Goal: Transaction & Acquisition: Purchase product/service

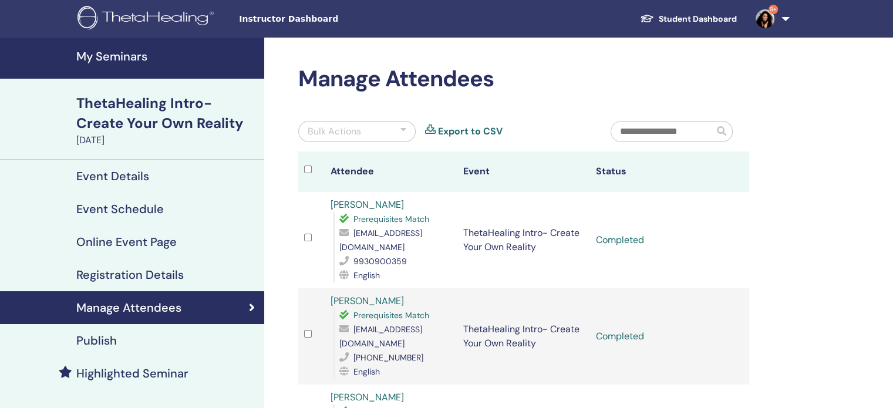
click at [134, 64] on link "My Seminars" at bounding box center [132, 58] width 264 height 41
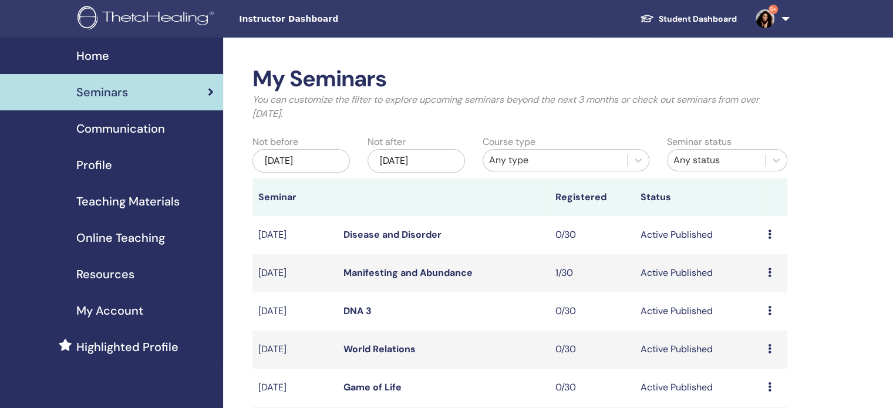
click at [783, 21] on link "9+" at bounding box center [770, 19] width 48 height 38
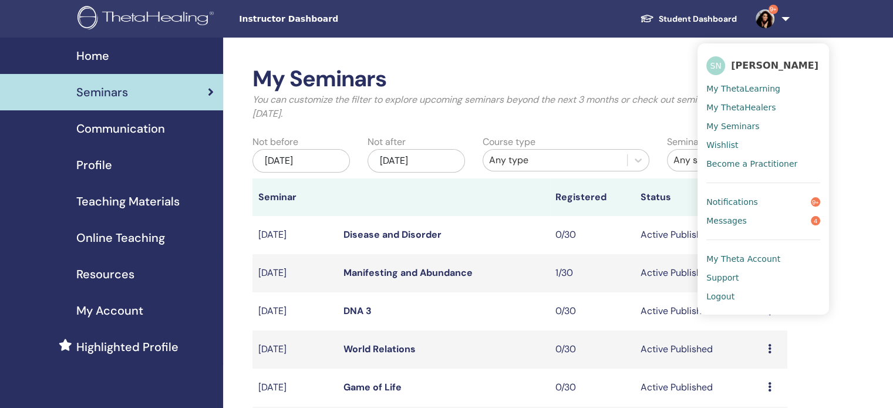
click at [740, 220] on span "Messages" at bounding box center [726, 220] width 41 height 11
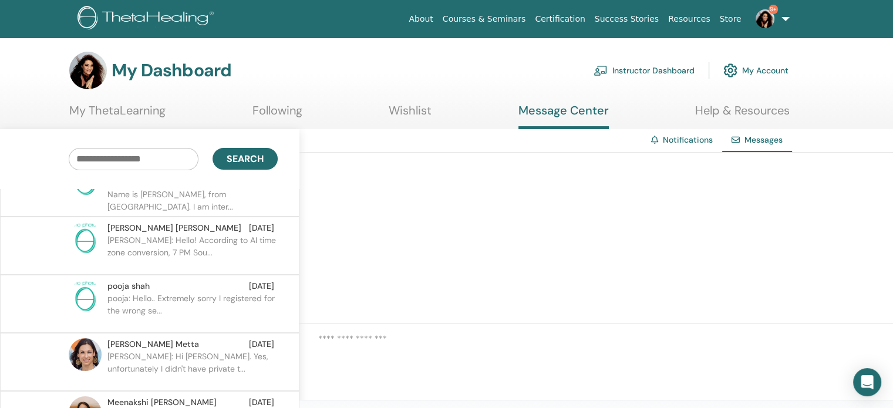
scroll to position [59, 0]
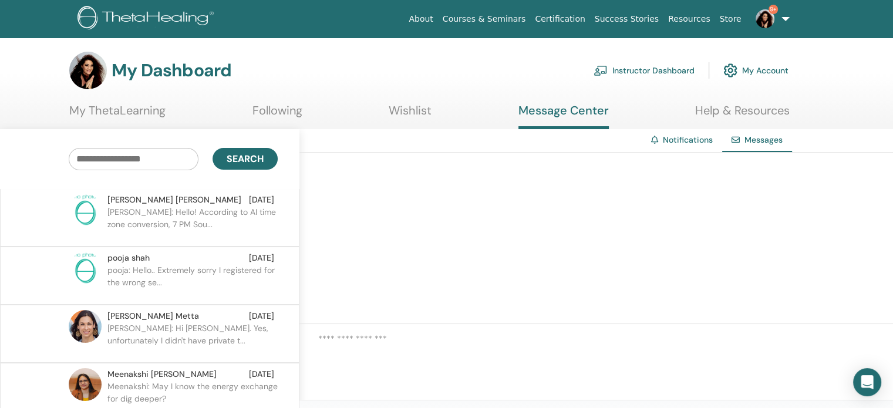
click at [208, 329] on p "Amanda: Hi Sonia. Yes, unfortunately I didn't have private t..." at bounding box center [192, 339] width 170 height 35
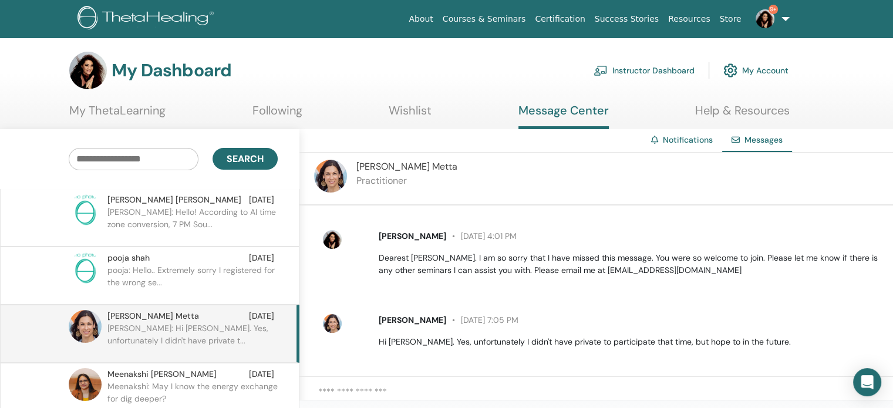
scroll to position [150, 0]
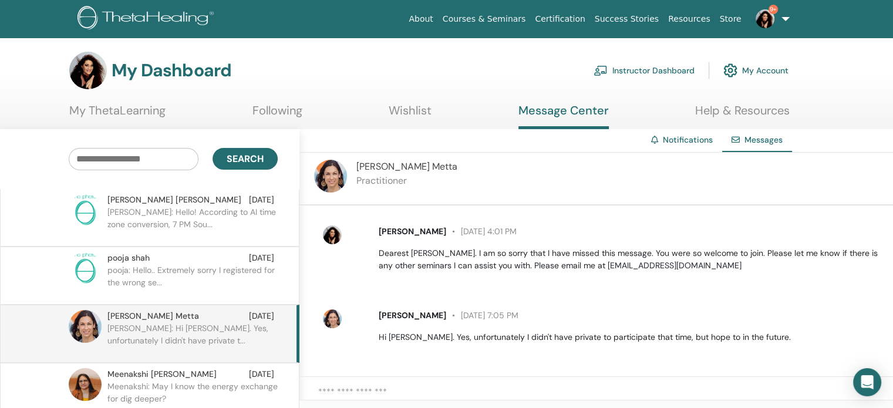
click at [186, 288] on p "pooja: Hello.. Extremely sorry I registered for the wrong se..." at bounding box center [192, 281] width 170 height 35
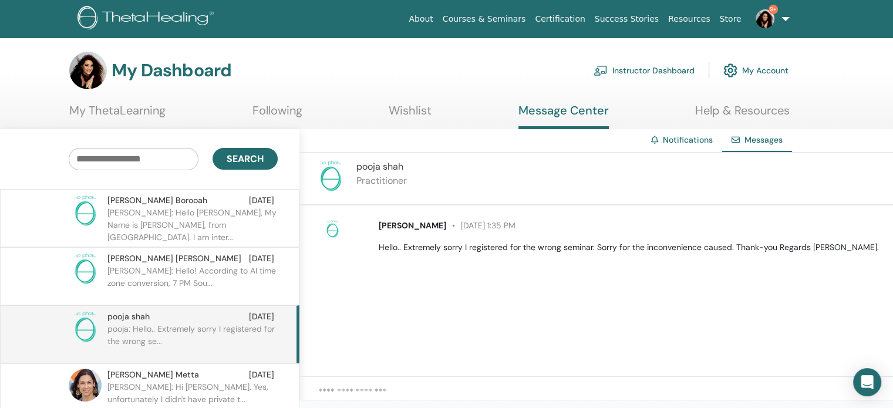
click at [181, 273] on p "Kati: Hello! According to AI time zone conversion, 7 PM Sou..." at bounding box center [192, 282] width 170 height 35
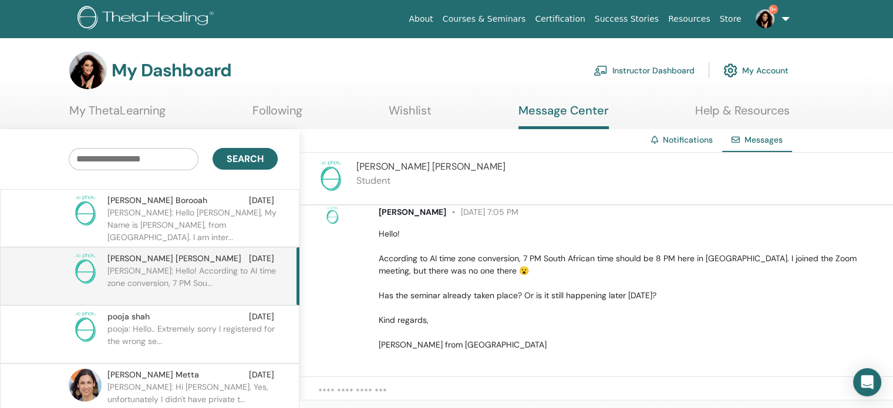
scroll to position [21, 0]
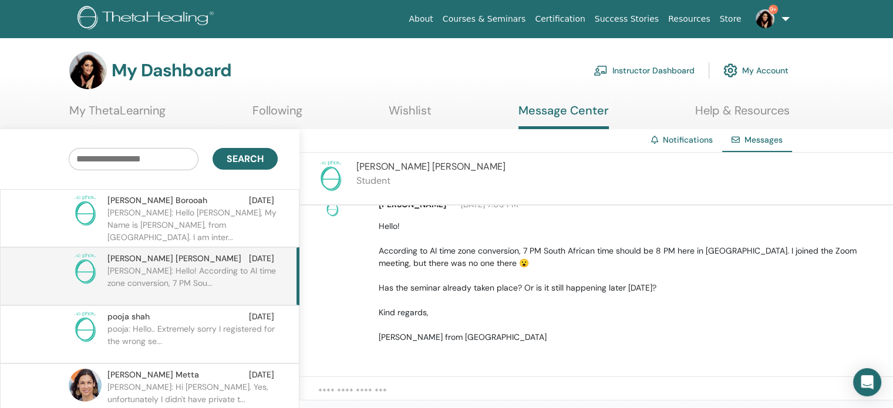
drag, startPoint x: 151, startPoint y: 271, endPoint x: 18, endPoint y: 286, distance: 133.5
click at [18, 286] on div "Kati Kokkonen Jul 10 Kati: Hello! According to AI time zone conversion, 7 PM So…" at bounding box center [148, 276] width 286 height 48
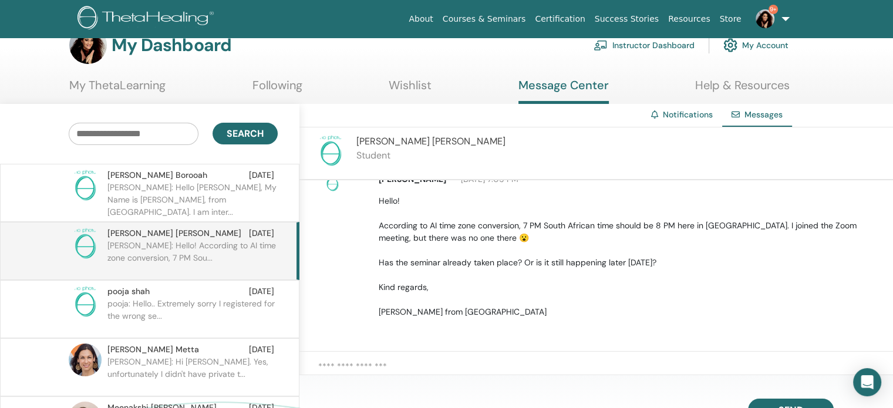
scroll to position [0, 0]
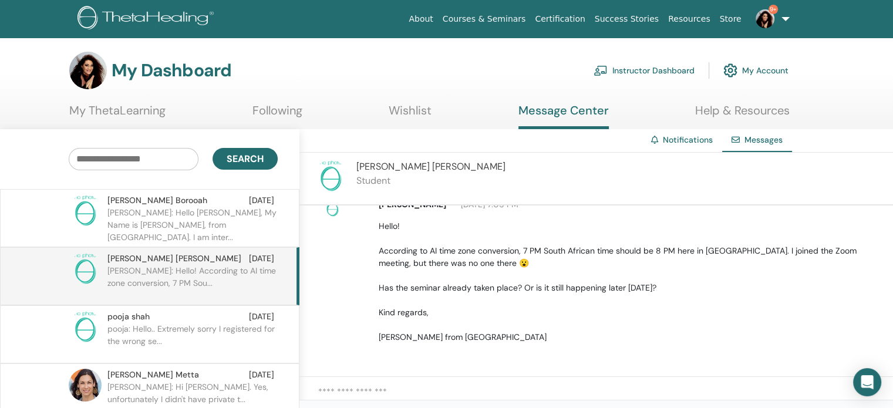
click at [193, 230] on p "Pompi: Hello Ma'am, My Name is Pompi, from India. I am inter..." at bounding box center [192, 224] width 170 height 35
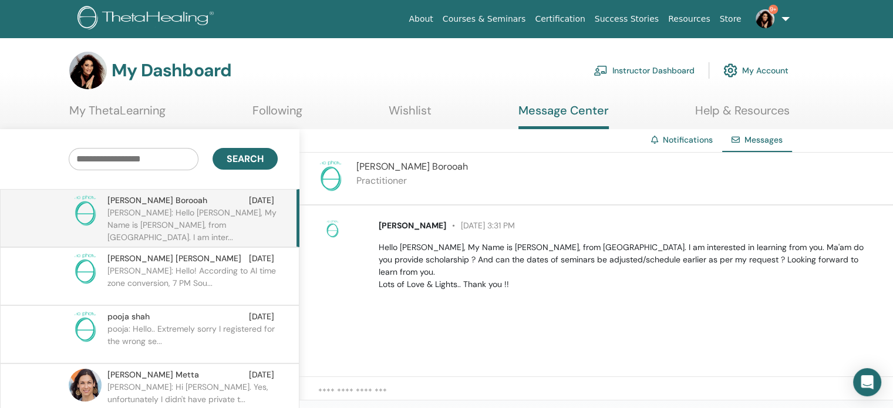
click at [361, 387] on textarea at bounding box center [605, 397] width 575 height 24
click at [321, 402] on textarea "**********" at bounding box center [605, 397] width 575 height 24
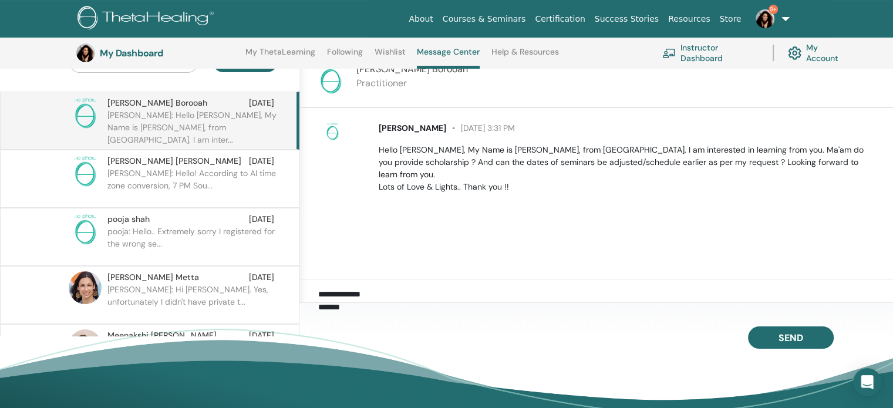
scroll to position [149, 0]
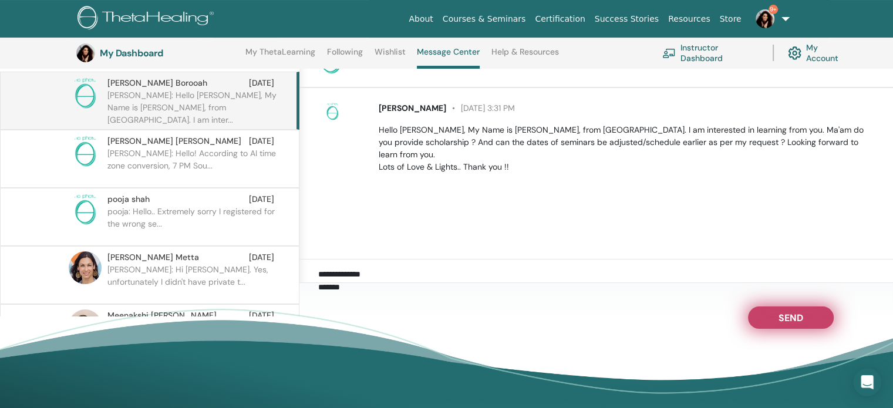
type textarea "**********"
click at [801, 320] on span "Send" at bounding box center [790, 316] width 25 height 8
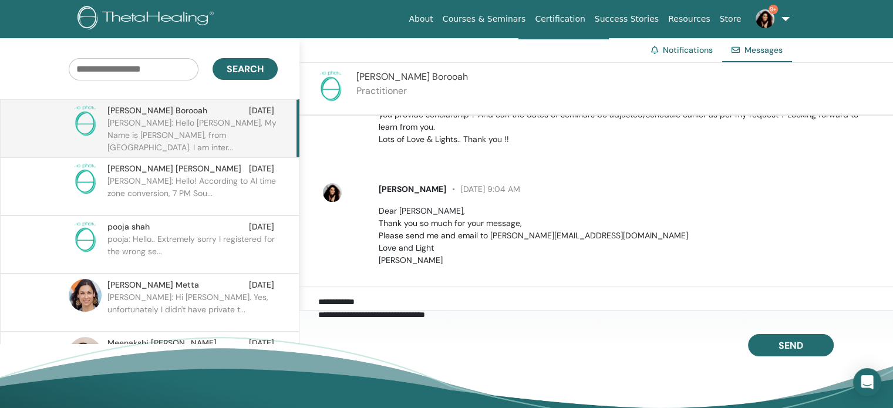
scroll to position [0, 0]
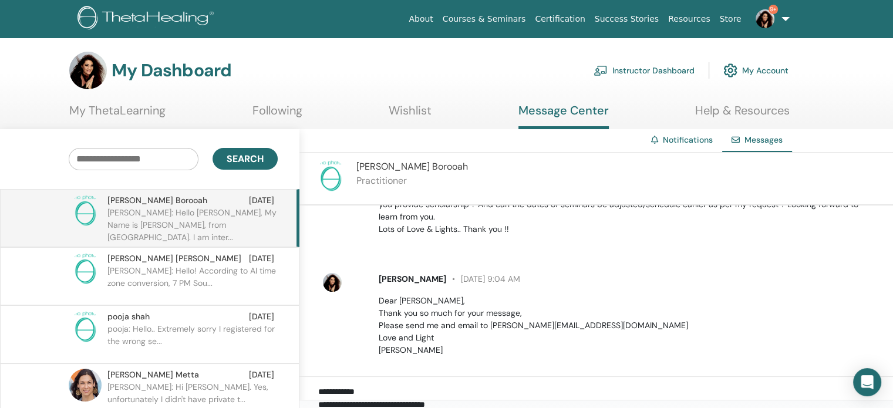
click at [787, 16] on link "9+" at bounding box center [770, 19] width 48 height 38
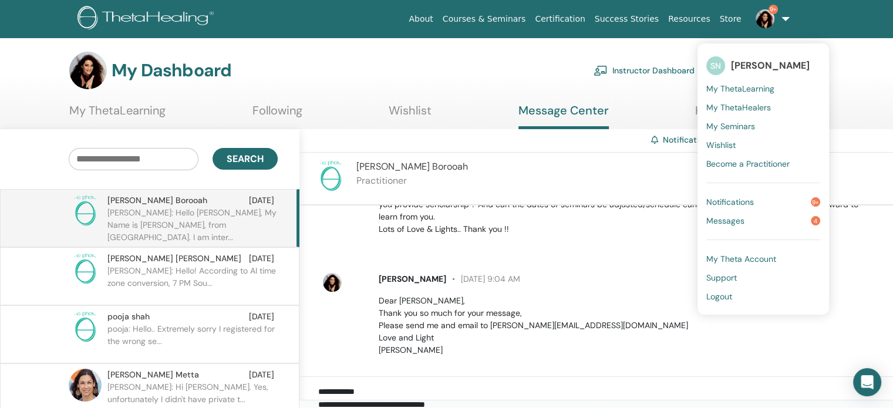
click at [737, 197] on span "Notifications" at bounding box center [730, 202] width 48 height 11
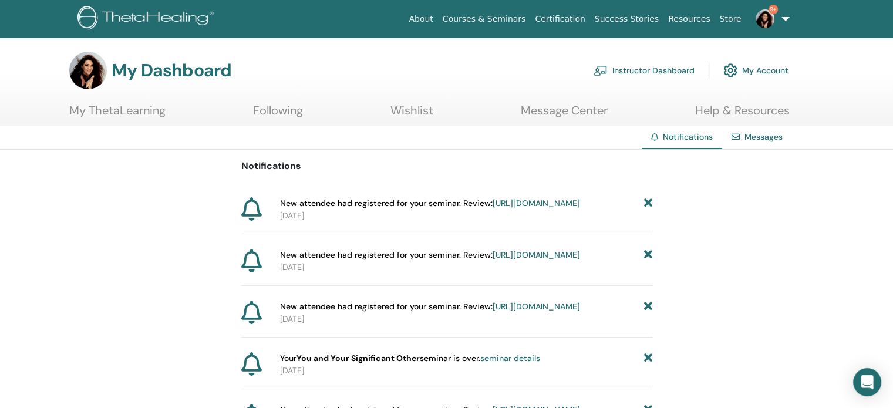
click at [665, 69] on link "Instructor Dashboard" at bounding box center [644, 71] width 101 height 26
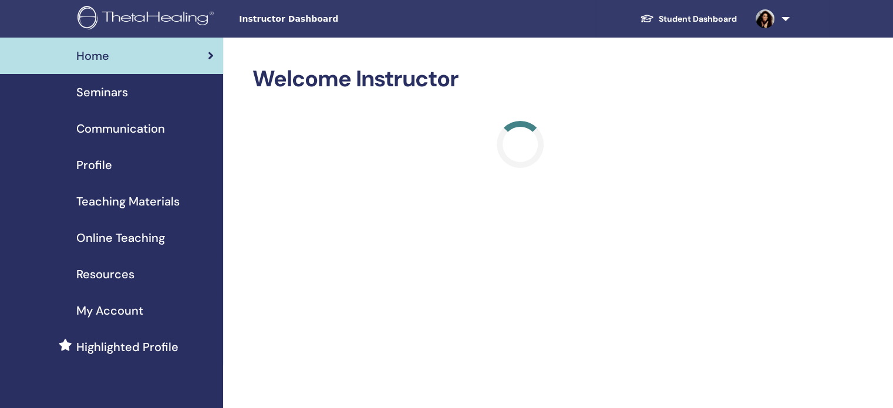
click at [110, 342] on span "Highlighted Profile" at bounding box center [127, 347] width 102 height 18
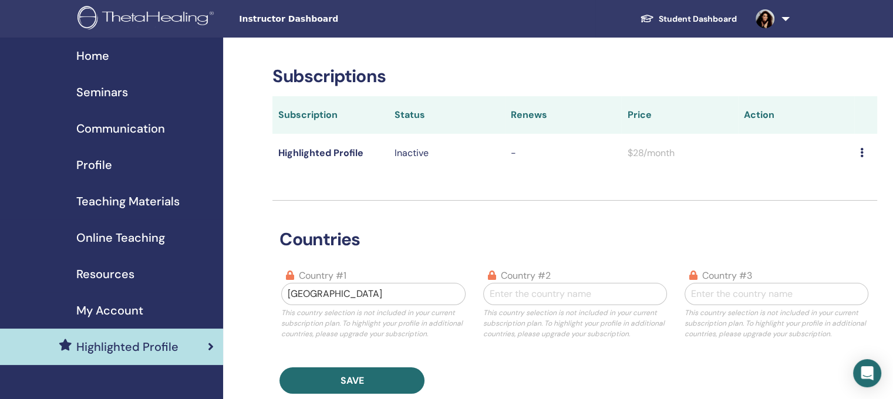
click at [133, 302] on span "My Account" at bounding box center [109, 311] width 67 height 18
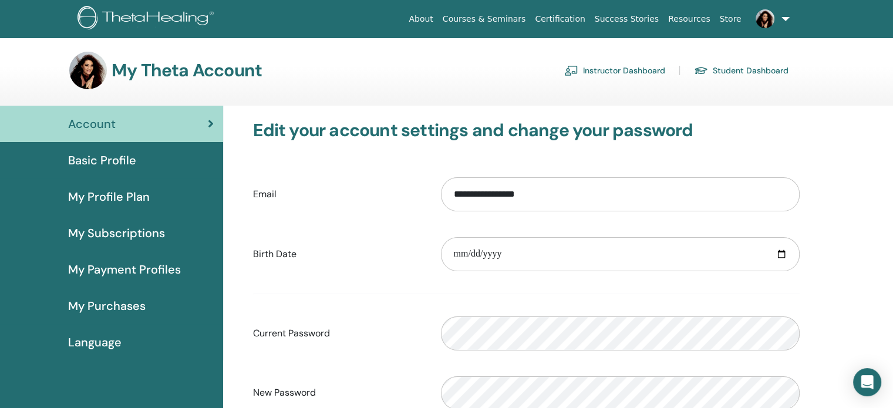
click at [104, 163] on span "Basic Profile" at bounding box center [102, 160] width 68 height 18
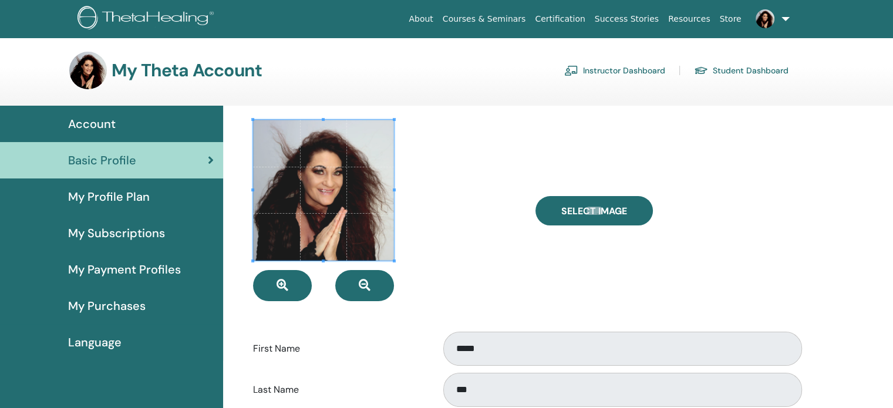
click at [106, 195] on span "My Profile Plan" at bounding box center [109, 197] width 82 height 18
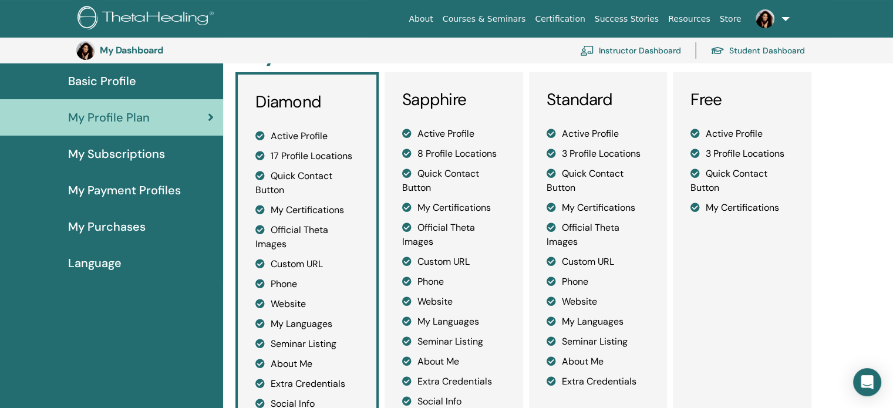
scroll to position [85, 0]
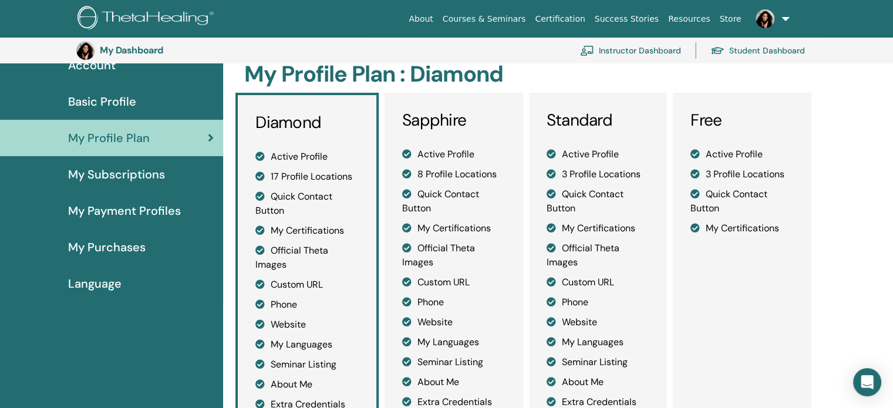
click at [124, 178] on span "My Subscriptions" at bounding box center [116, 175] width 97 height 18
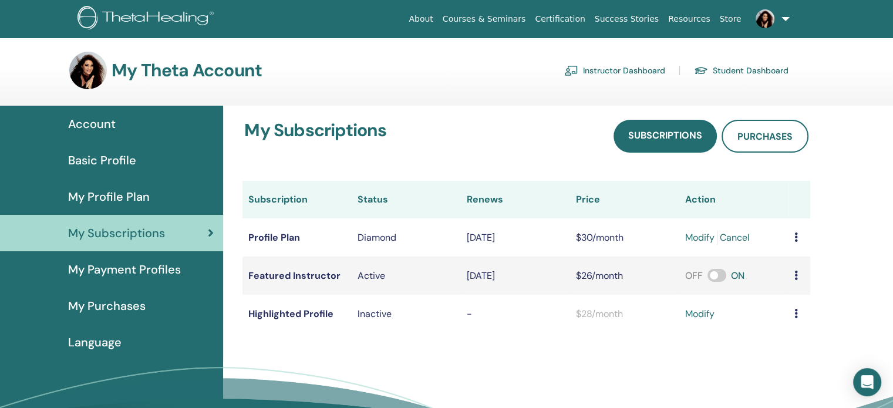
click at [130, 269] on span "My Payment Profiles" at bounding box center [124, 270] width 113 height 18
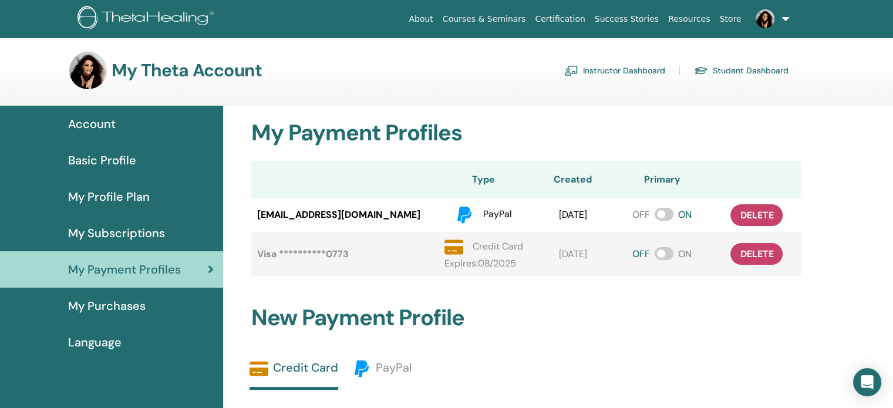
click at [596, 68] on link "Instructor Dashboard" at bounding box center [614, 70] width 101 height 19
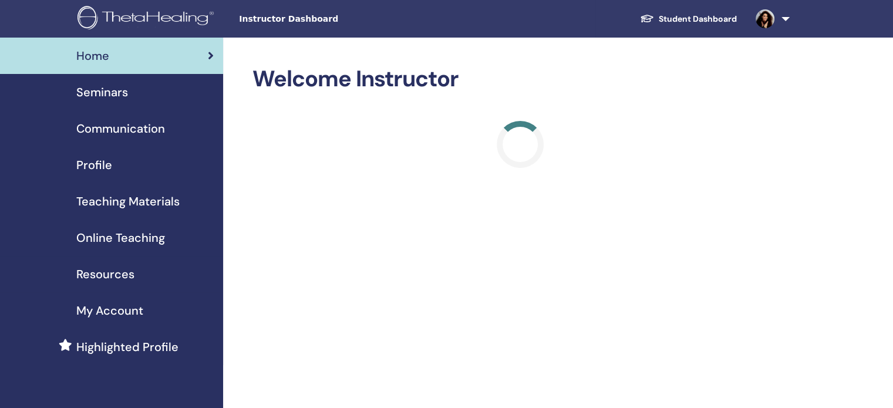
click at [153, 97] on div "Seminars" at bounding box center [111, 92] width 204 height 18
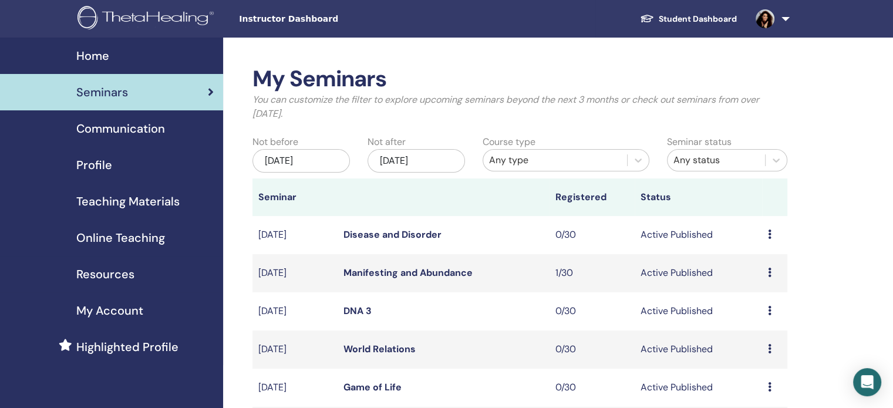
click at [356, 308] on link "DNA 3" at bounding box center [357, 311] width 28 height 12
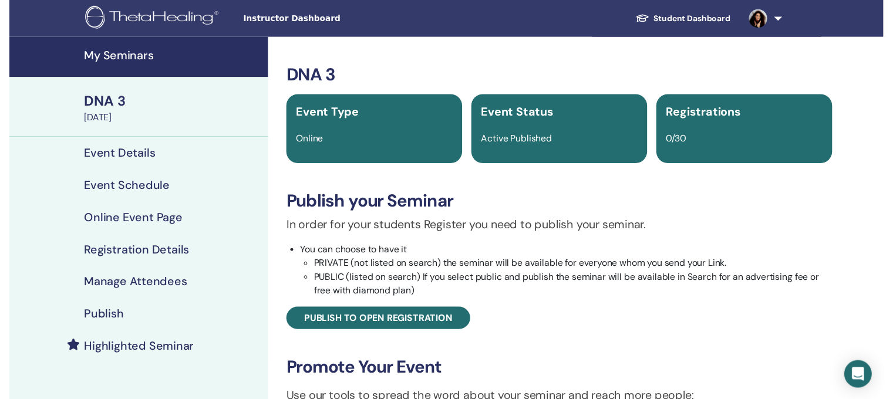
scroll to position [59, 0]
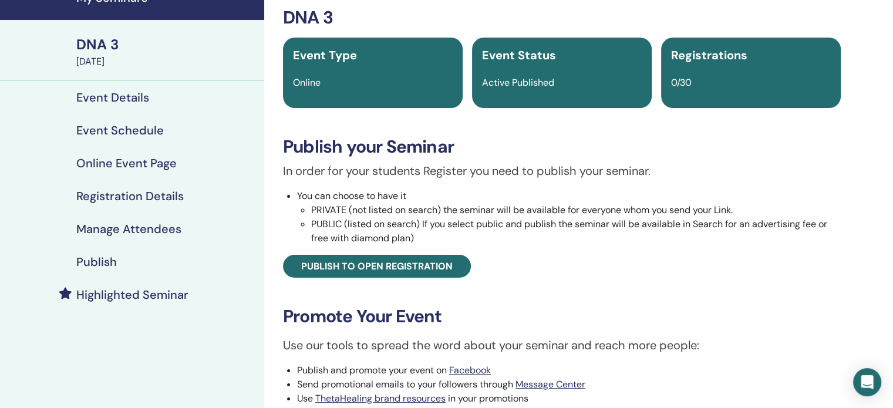
click at [167, 291] on h4 "Highlighted Seminar" at bounding box center [132, 295] width 112 height 14
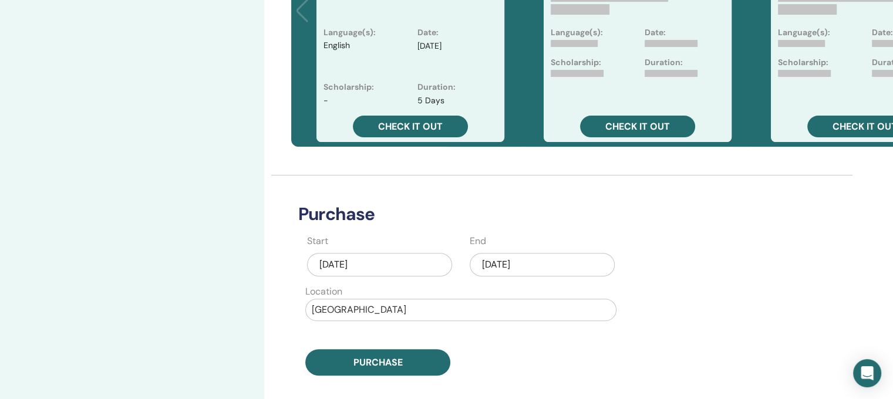
scroll to position [411, 0]
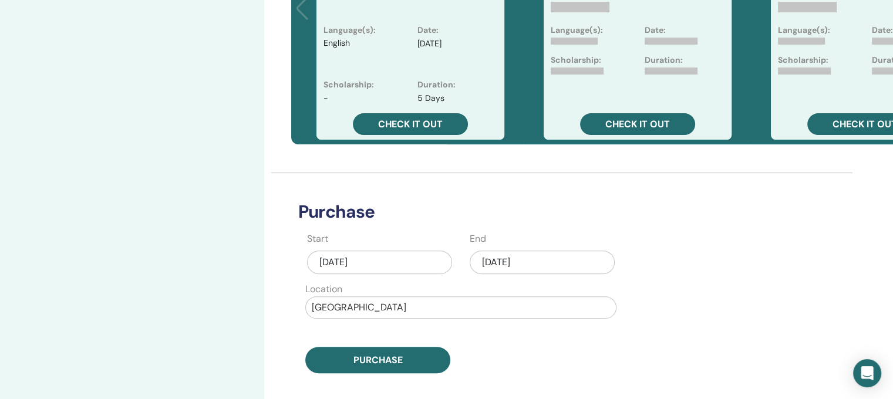
click at [420, 264] on div "[DATE]" at bounding box center [379, 262] width 145 height 23
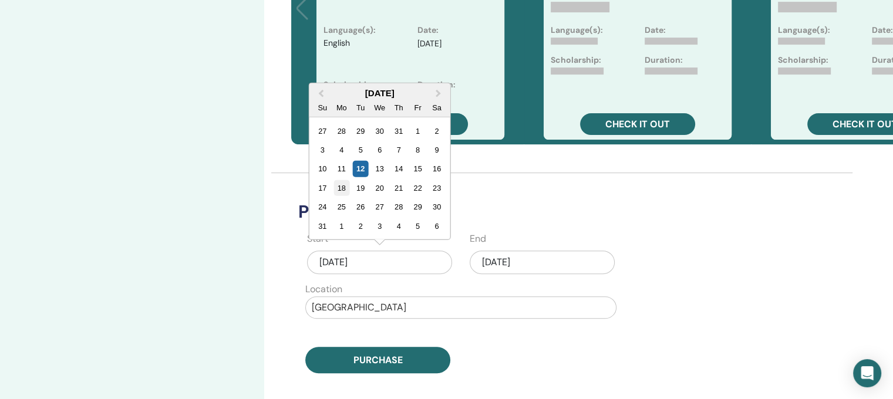
click at [338, 188] on div "18" at bounding box center [341, 188] width 16 height 16
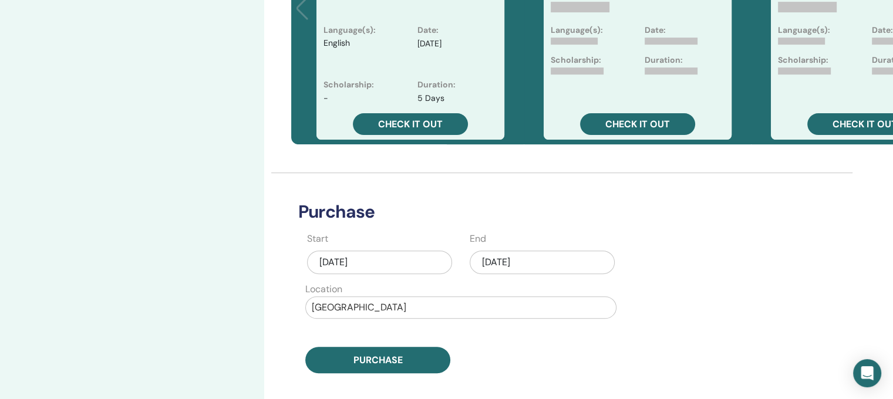
click at [394, 264] on div "Aug/18, 2025" at bounding box center [379, 262] width 145 height 23
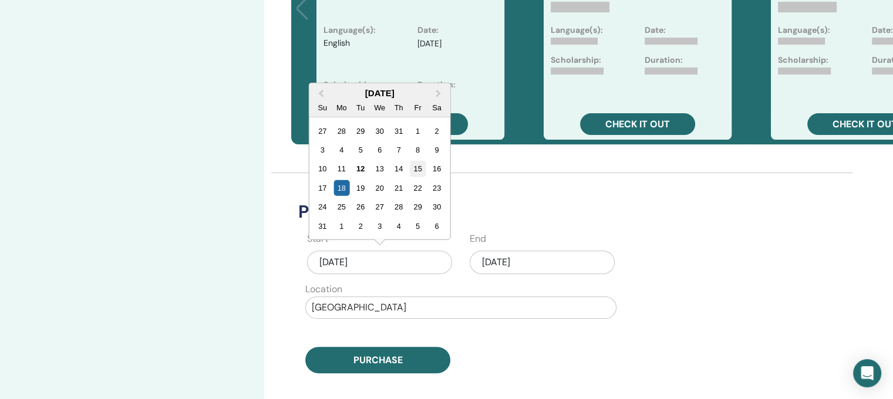
click at [416, 169] on div "15" at bounding box center [418, 169] width 16 height 16
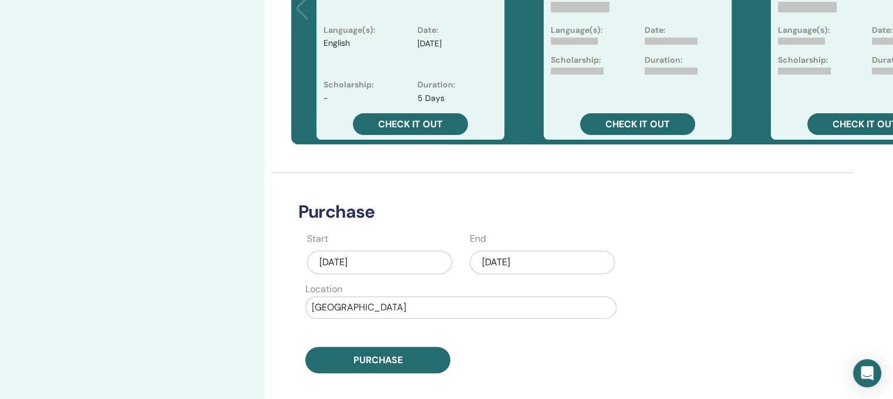
click at [498, 265] on div "Aug/12, 2025" at bounding box center [542, 262] width 145 height 23
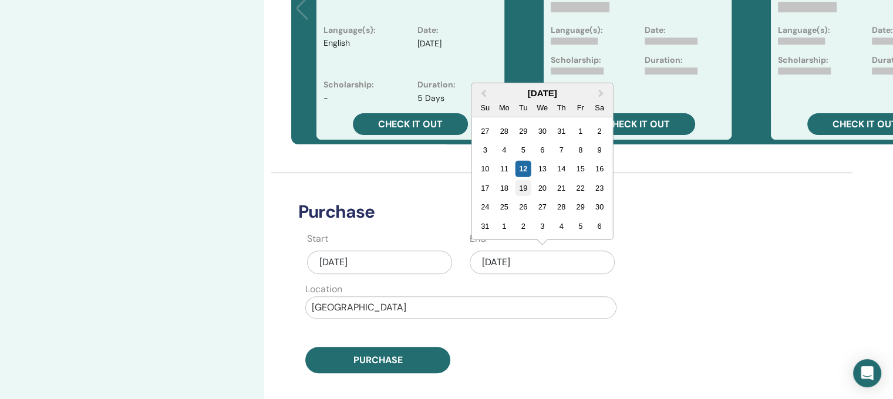
click at [524, 187] on div "19" at bounding box center [523, 188] width 16 height 16
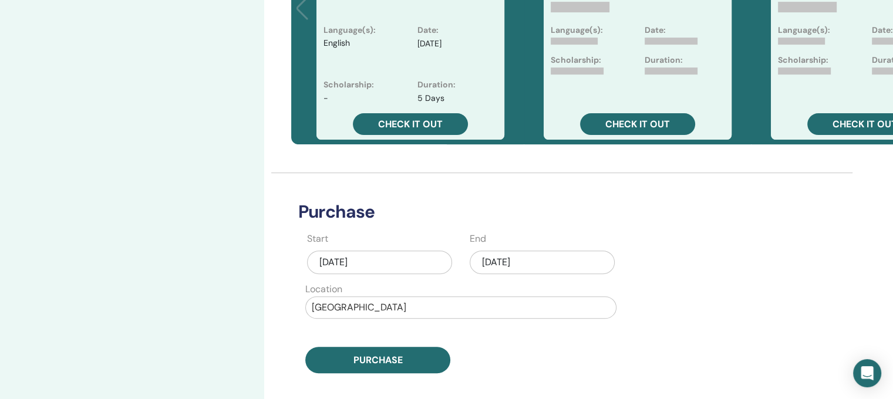
click at [362, 299] on div at bounding box center [461, 307] width 298 height 16
type input "******"
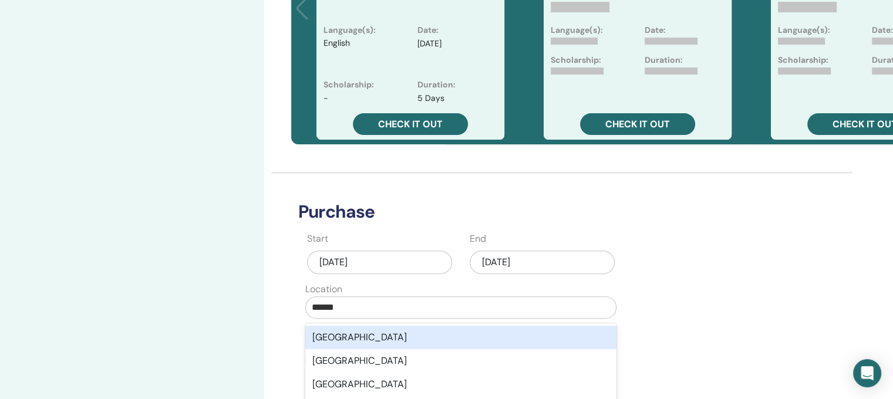
click at [362, 335] on div "United States" at bounding box center [460, 337] width 311 height 23
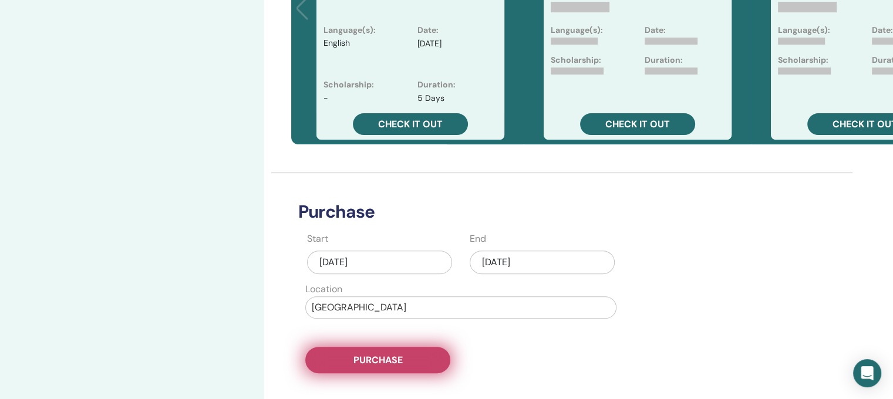
click at [384, 360] on span "Purchase" at bounding box center [377, 360] width 49 height 12
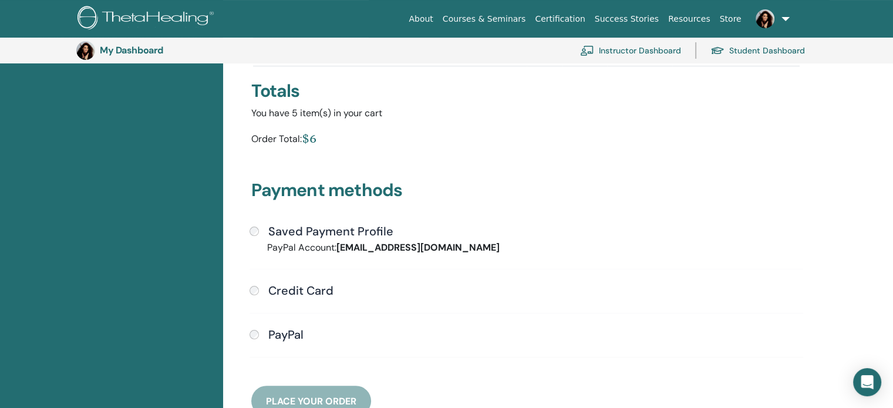
scroll to position [202, 0]
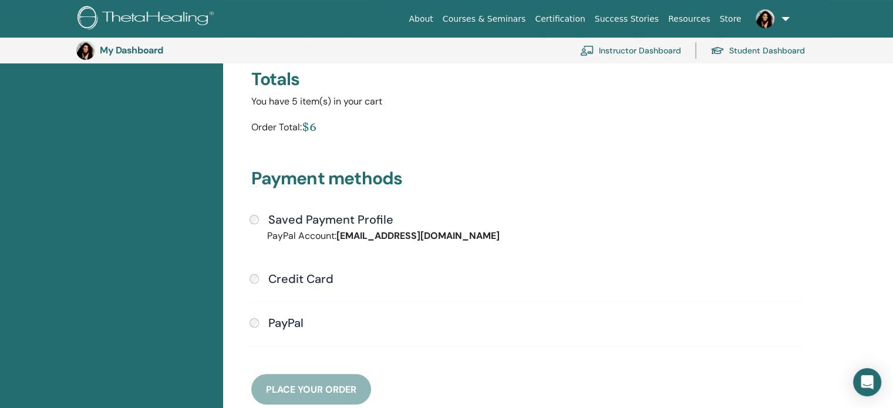
click at [257, 224] on div "Saved Payment Profile" at bounding box center [526, 220] width 554 height 15
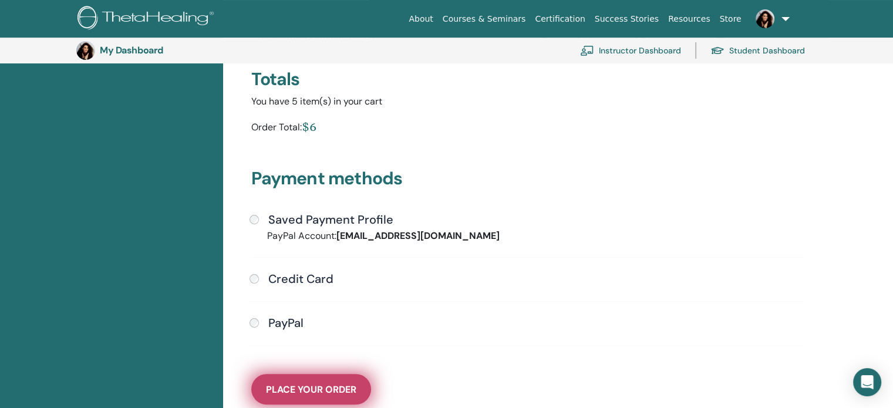
click at [319, 389] on span "Place Your Order" at bounding box center [311, 389] width 90 height 12
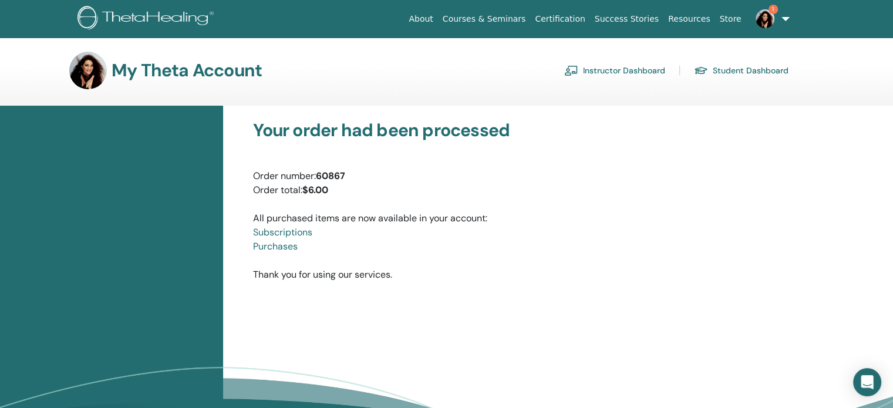
click at [613, 70] on link "Instructor Dashboard" at bounding box center [614, 70] width 101 height 19
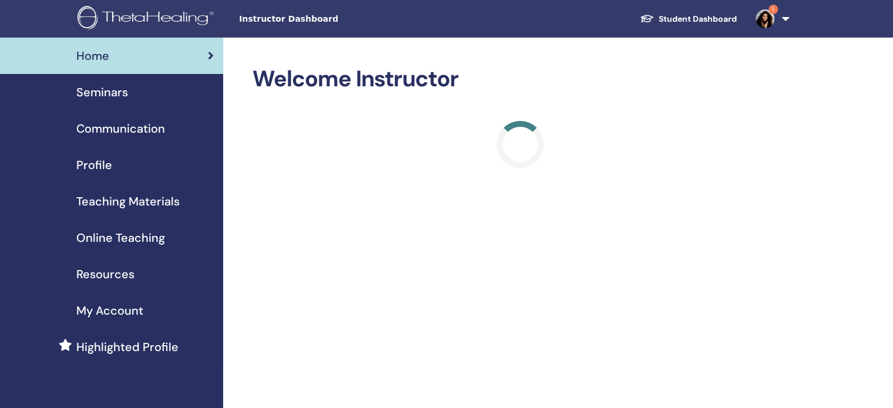
click at [121, 93] on span "Seminars" at bounding box center [102, 92] width 52 height 18
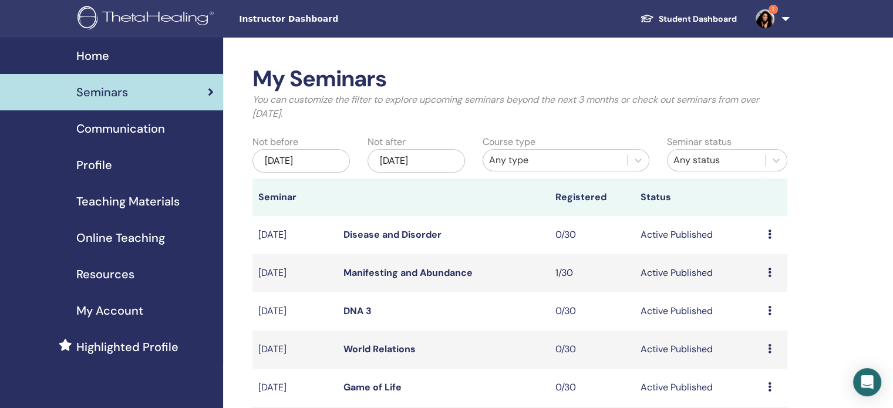
click at [364, 350] on link "World Relations" at bounding box center [379, 349] width 72 height 12
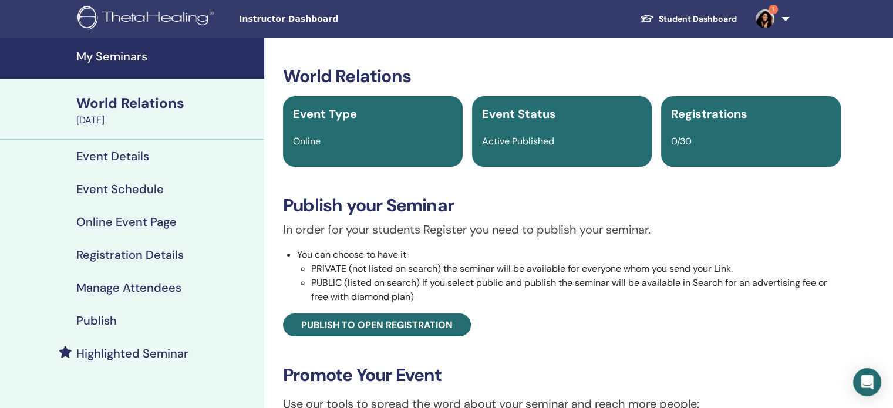
click at [106, 352] on h4 "Highlighted Seminar" at bounding box center [132, 353] width 112 height 14
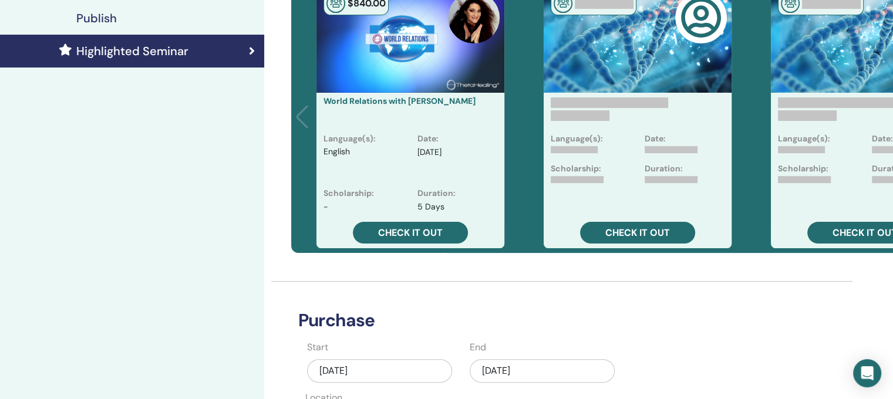
scroll to position [352, 0]
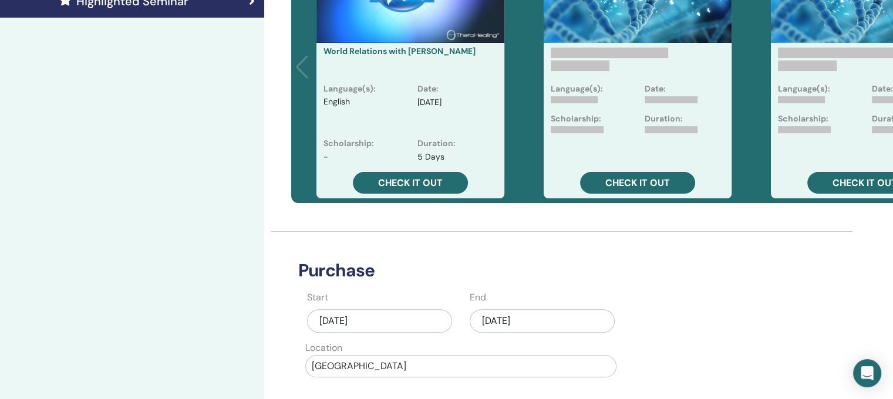
click at [428, 326] on div "[DATE]" at bounding box center [379, 320] width 145 height 23
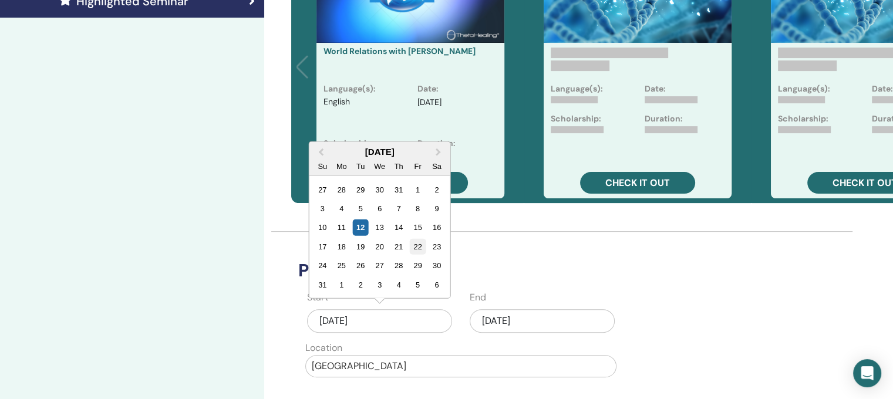
click at [417, 248] on div "22" at bounding box center [418, 247] width 16 height 16
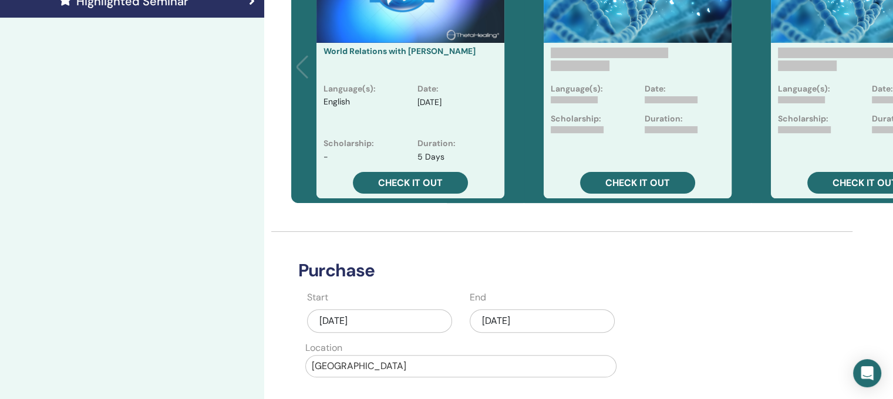
click at [485, 322] on div "Aug/12, 2025" at bounding box center [542, 320] width 145 height 23
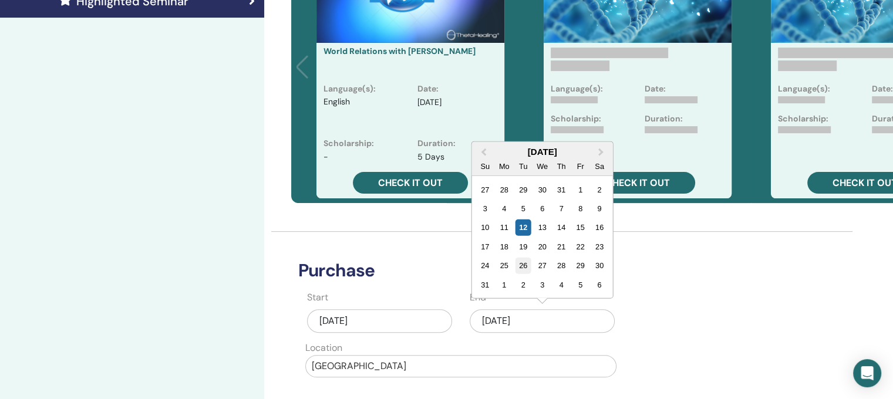
click at [518, 265] on div "26" at bounding box center [523, 266] width 16 height 16
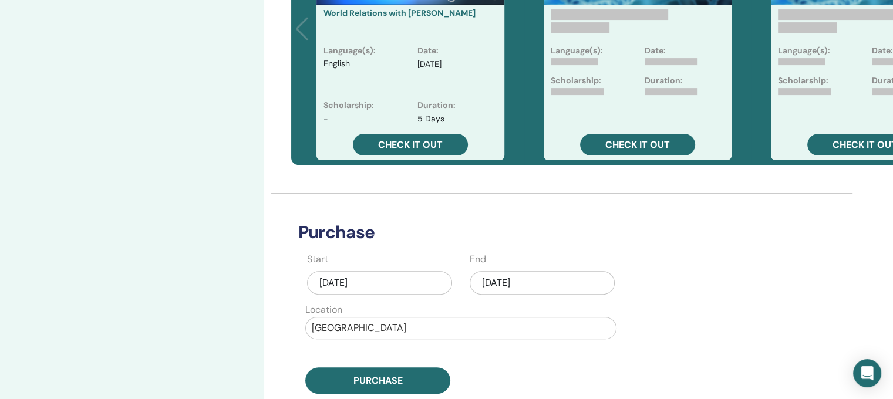
scroll to position [411, 0]
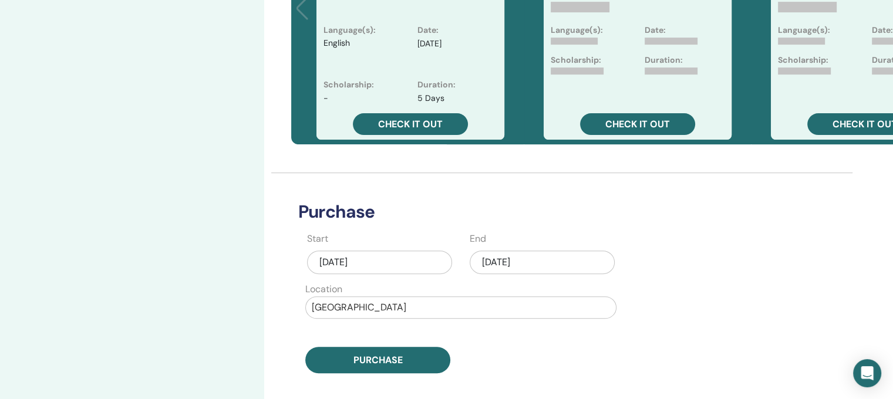
click at [373, 317] on div "[GEOGRAPHIC_DATA]" at bounding box center [461, 307] width 310 height 21
type input "******"
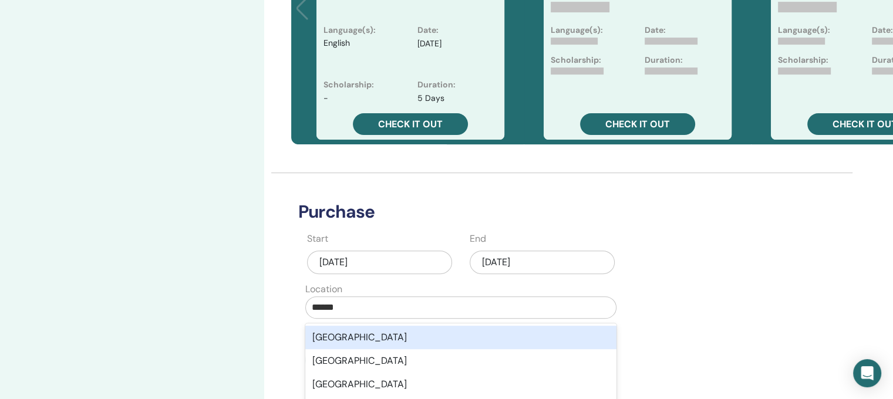
click at [372, 333] on div "United States" at bounding box center [460, 337] width 311 height 23
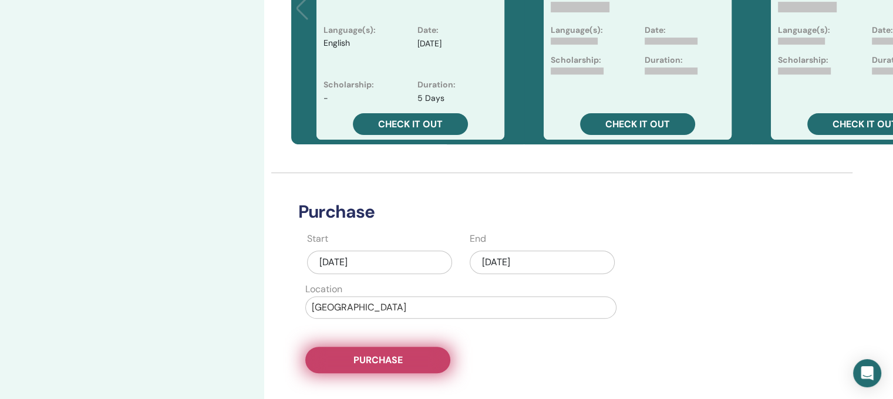
click at [368, 359] on span "Purchase" at bounding box center [377, 360] width 49 height 12
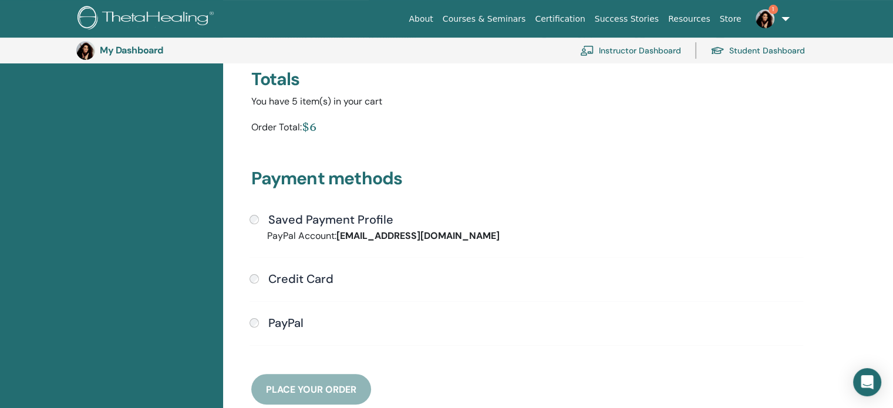
scroll to position [319, 0]
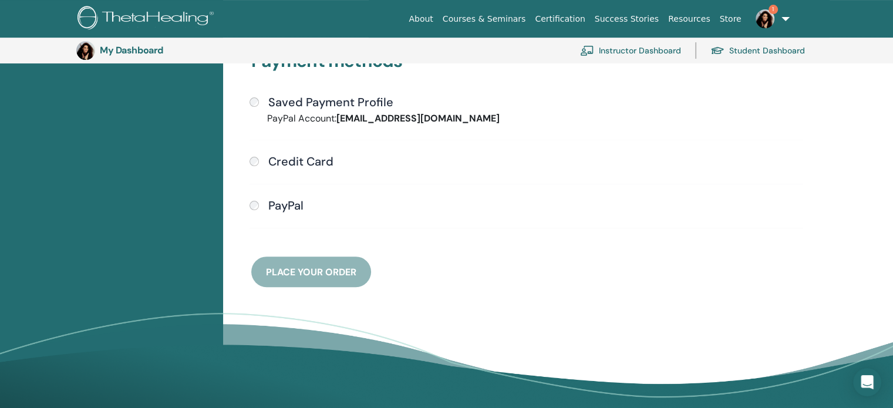
click at [294, 105] on h4 "Saved Payment Profile" at bounding box center [330, 102] width 125 height 14
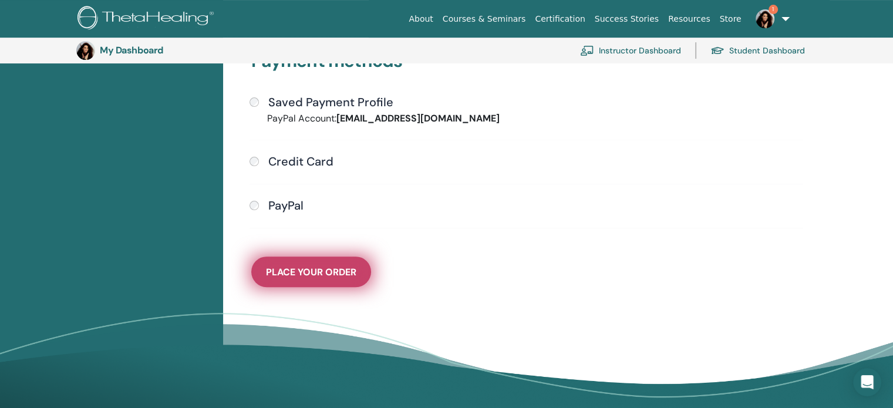
click at [328, 259] on button "Place Your Order" at bounding box center [311, 272] width 120 height 31
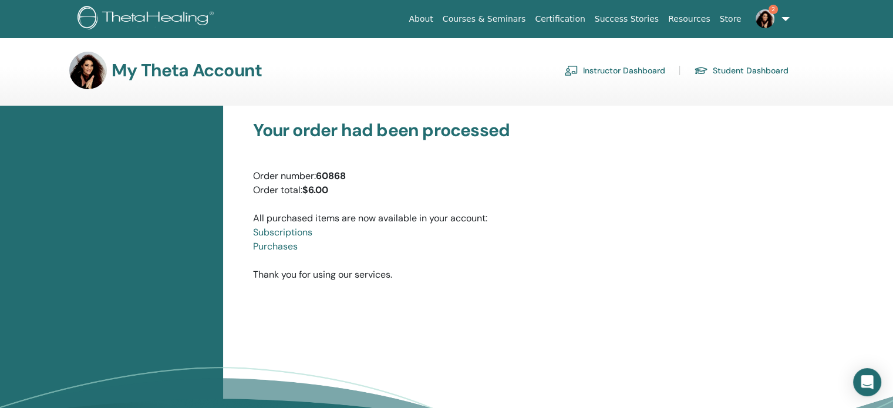
click at [636, 73] on link "Instructor Dashboard" at bounding box center [614, 70] width 101 height 19
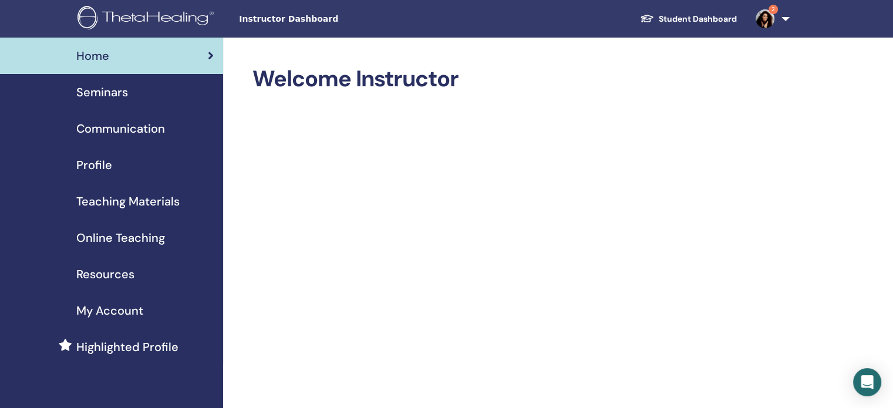
click at [114, 83] on span "Seminars" at bounding box center [102, 92] width 52 height 18
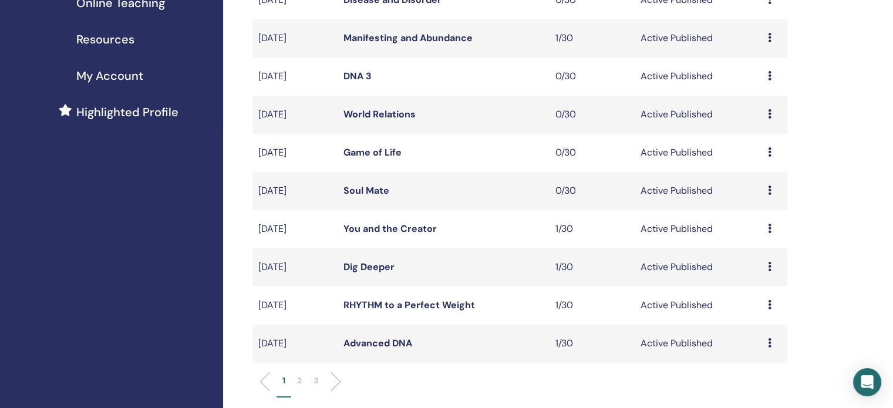
scroll to position [294, 0]
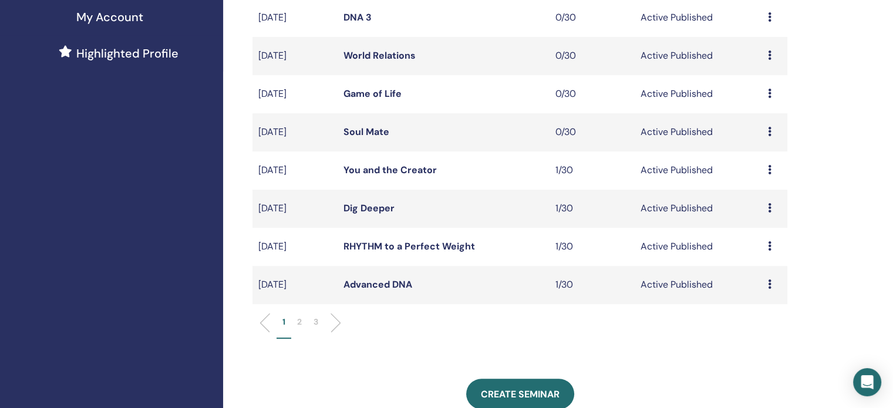
click at [299, 323] on p "2" at bounding box center [299, 322] width 5 height 12
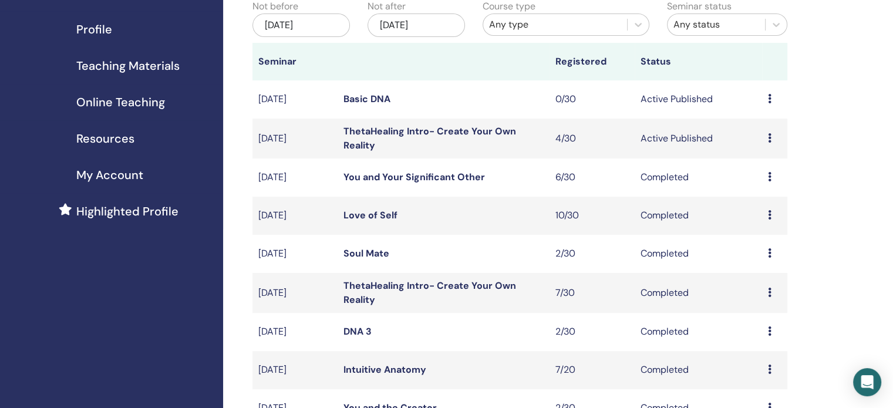
scroll to position [117, 0]
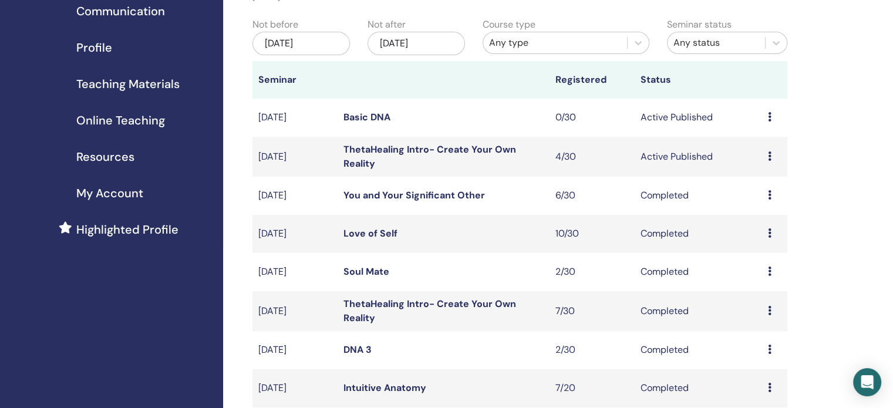
click at [369, 117] on link "Basic DNA" at bounding box center [366, 117] width 47 height 12
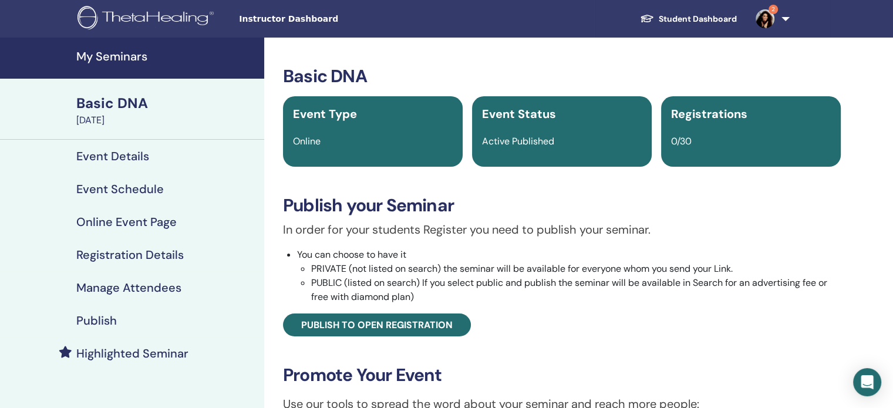
click at [113, 347] on h4 "Highlighted Seminar" at bounding box center [132, 353] width 112 height 14
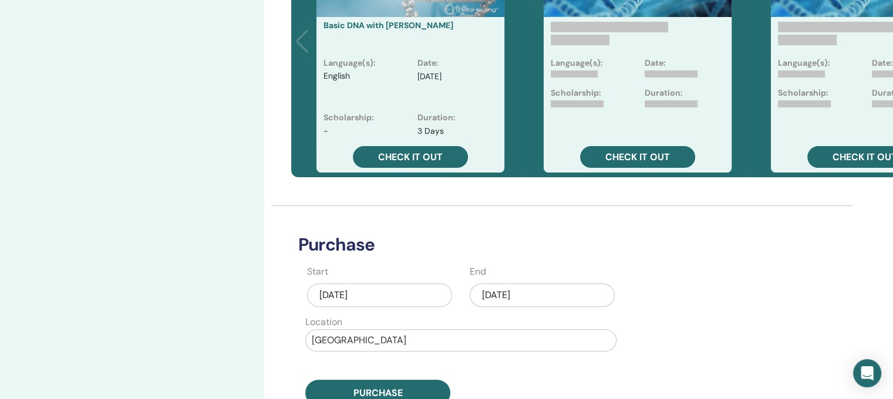
scroll to position [411, 0]
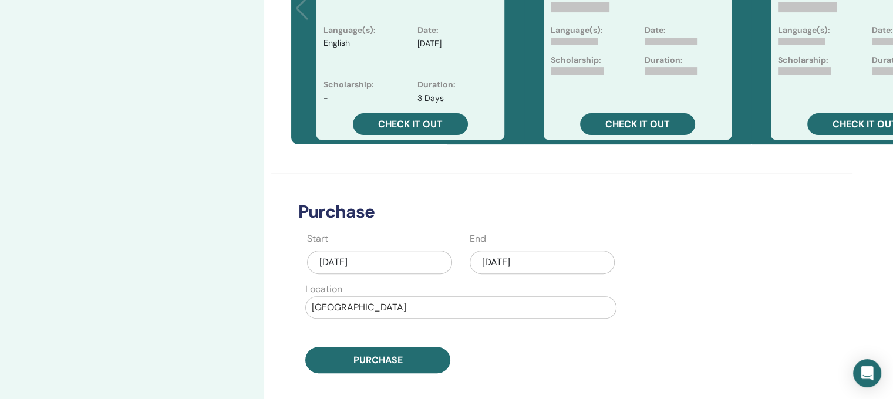
click at [430, 263] on div "Aug/12, 2025" at bounding box center [379, 262] width 145 height 23
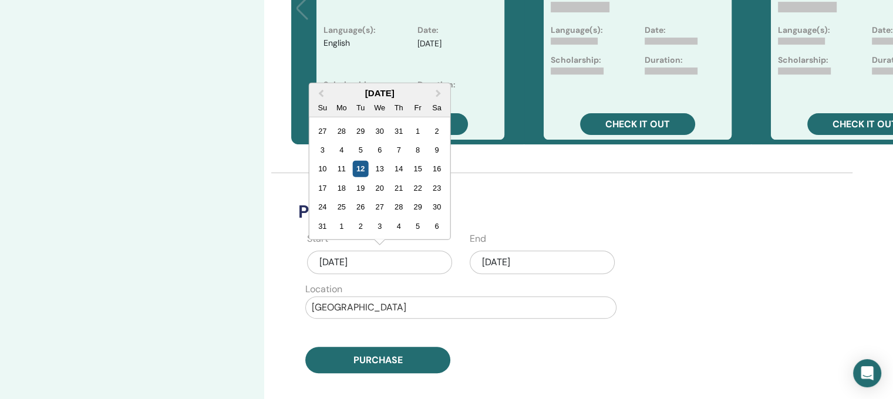
click at [365, 168] on div "12" at bounding box center [361, 169] width 16 height 16
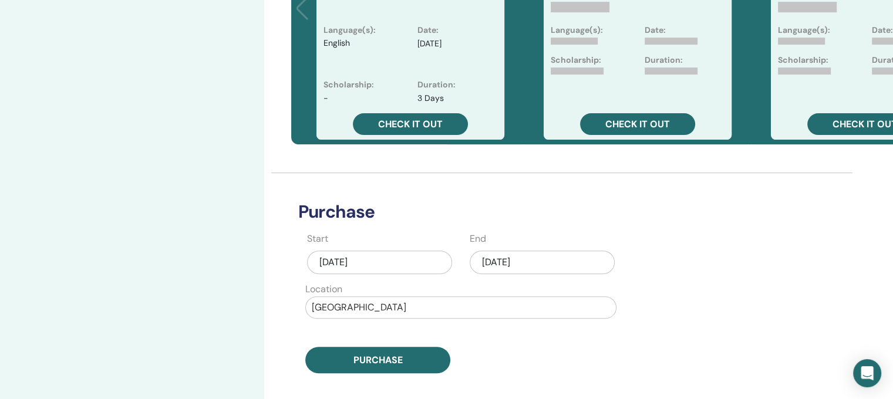
click at [536, 262] on div "Aug/12, 2025" at bounding box center [542, 262] width 145 height 23
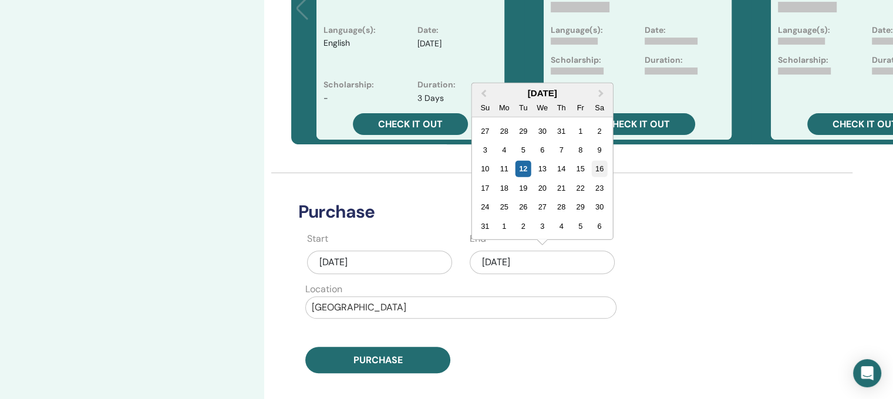
click at [598, 171] on div "16" at bounding box center [599, 169] width 16 height 16
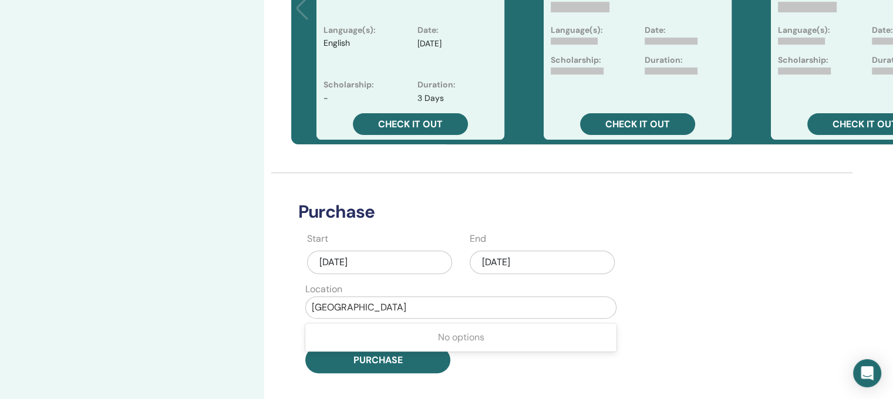
click at [365, 310] on div at bounding box center [461, 307] width 298 height 16
type input "******"
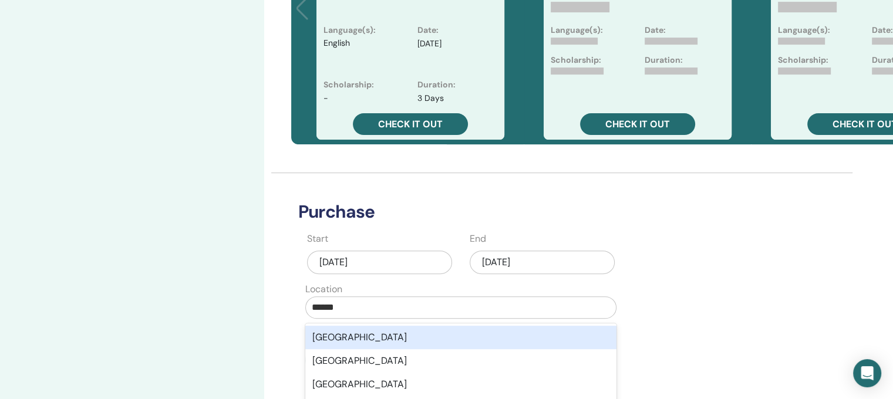
click at [345, 341] on div "United States" at bounding box center [460, 337] width 311 height 23
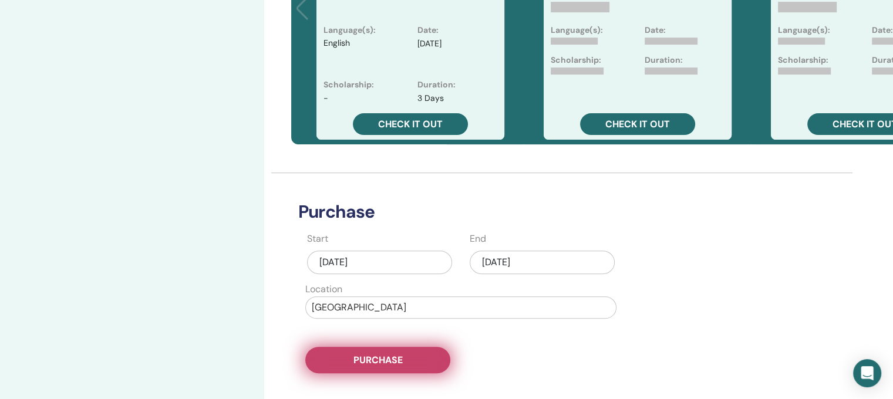
click at [349, 358] on button "Purchase" at bounding box center [377, 360] width 145 height 26
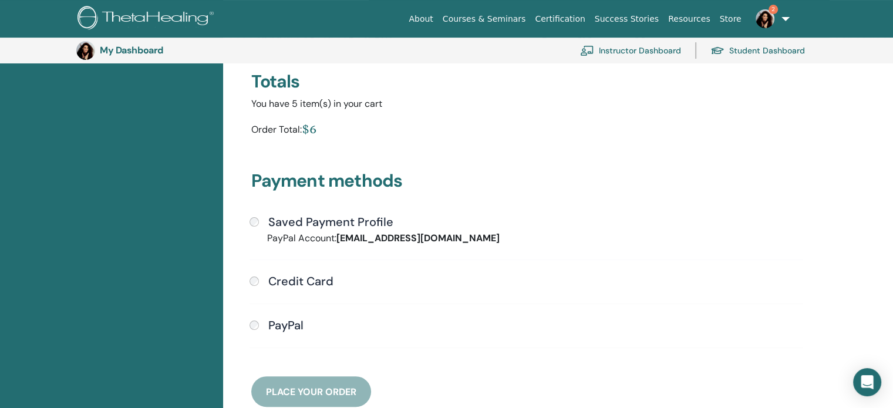
scroll to position [202, 0]
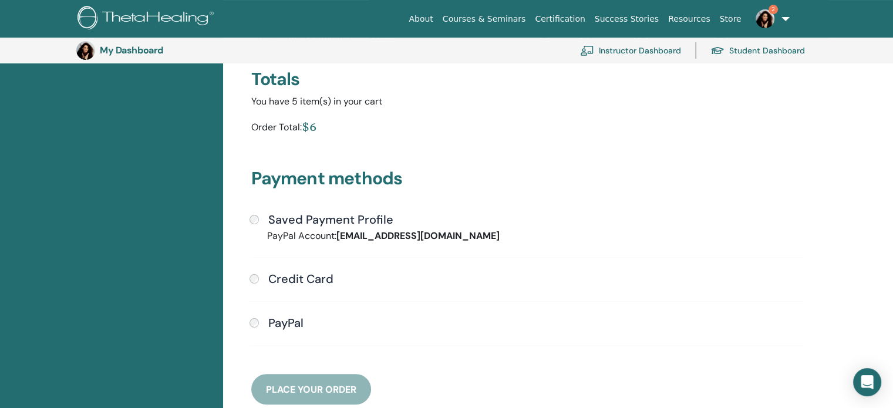
click at [296, 221] on h4 "Saved Payment Profile" at bounding box center [330, 220] width 125 height 14
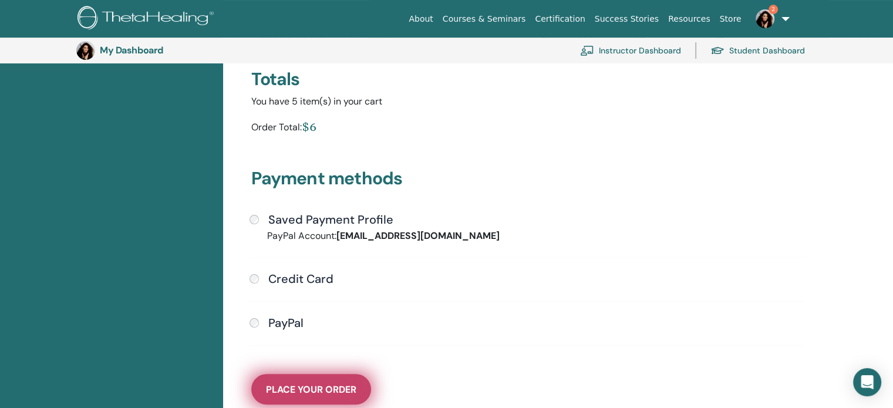
click at [302, 388] on span "Place Your Order" at bounding box center [311, 389] width 90 height 12
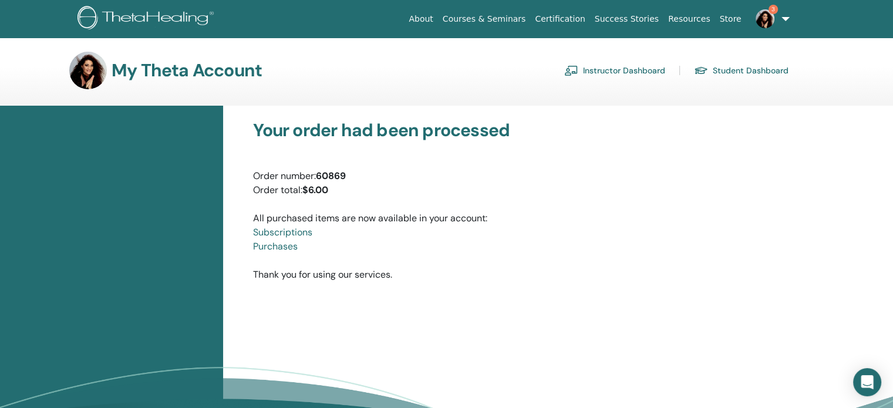
click at [621, 70] on link "Instructor Dashboard" at bounding box center [614, 70] width 101 height 19
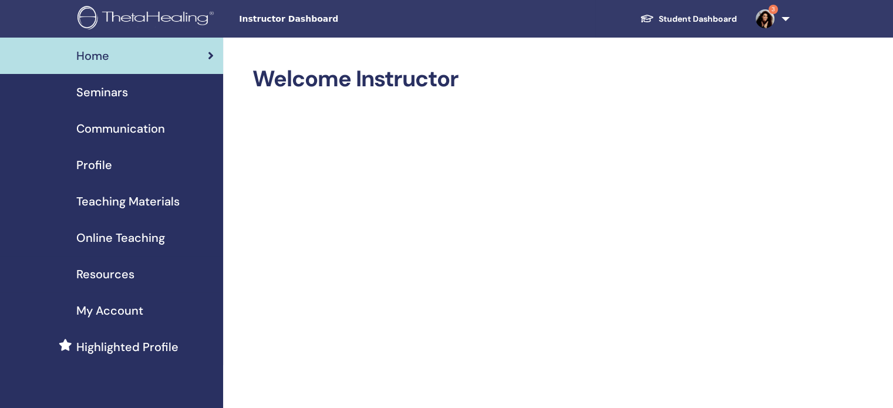
click at [107, 89] on span "Seminars" at bounding box center [102, 92] width 52 height 18
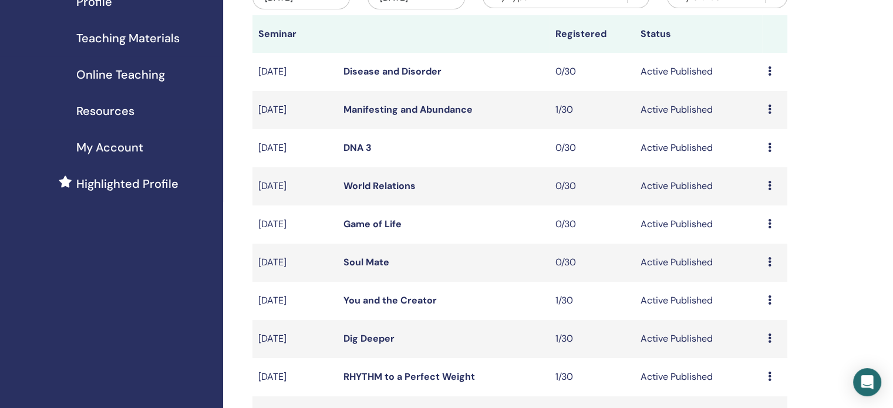
scroll to position [176, 0]
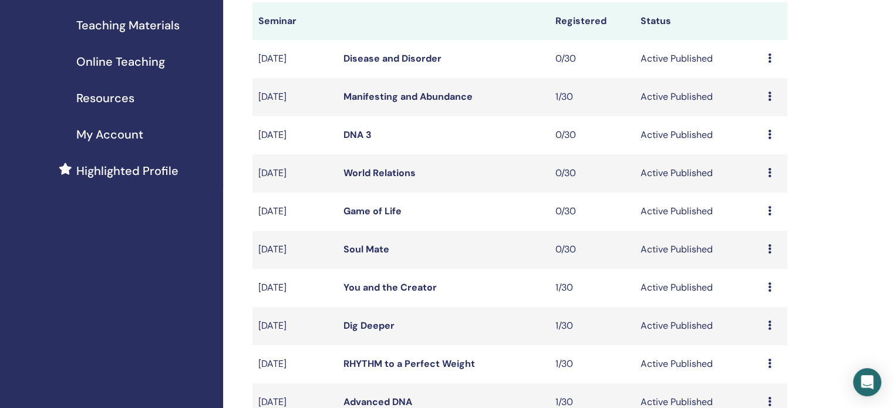
click at [358, 244] on link "Soul Mate" at bounding box center [366, 249] width 46 height 12
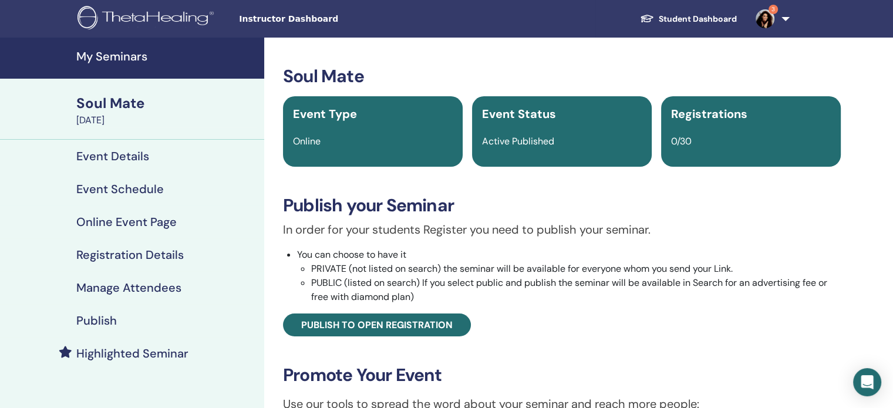
click at [146, 357] on h4 "Highlighted Seminar" at bounding box center [132, 353] width 112 height 14
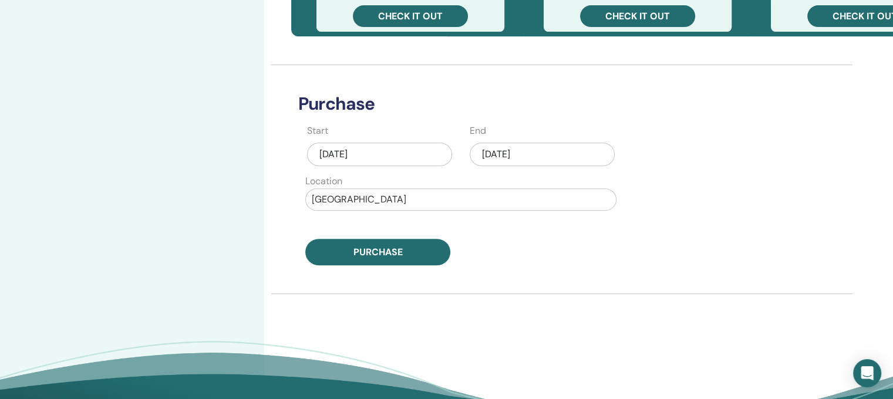
scroll to position [528, 0]
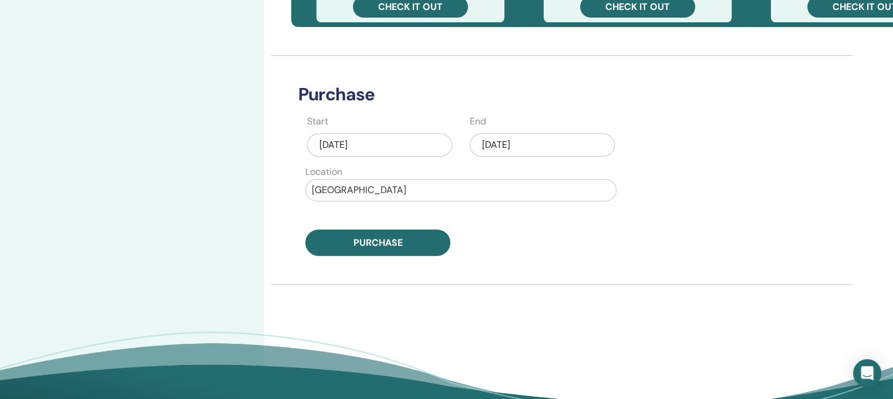
click at [397, 143] on div "Aug/12, 2025" at bounding box center [379, 144] width 145 height 23
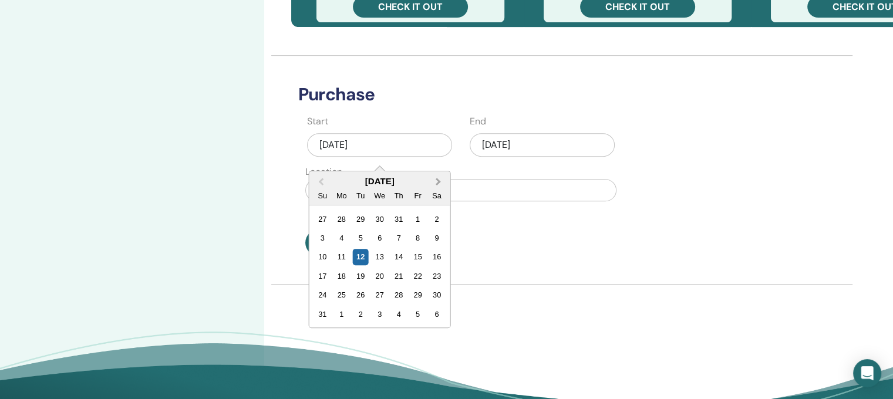
click at [440, 178] on button "Next Month" at bounding box center [439, 182] width 19 height 19
click at [416, 216] on div "5" at bounding box center [418, 219] width 16 height 16
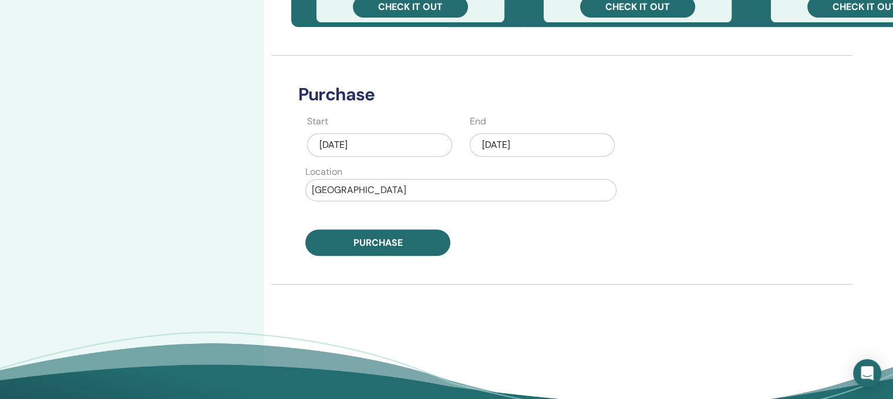
click at [531, 134] on div "Aug/12, 2025" at bounding box center [542, 144] width 145 height 23
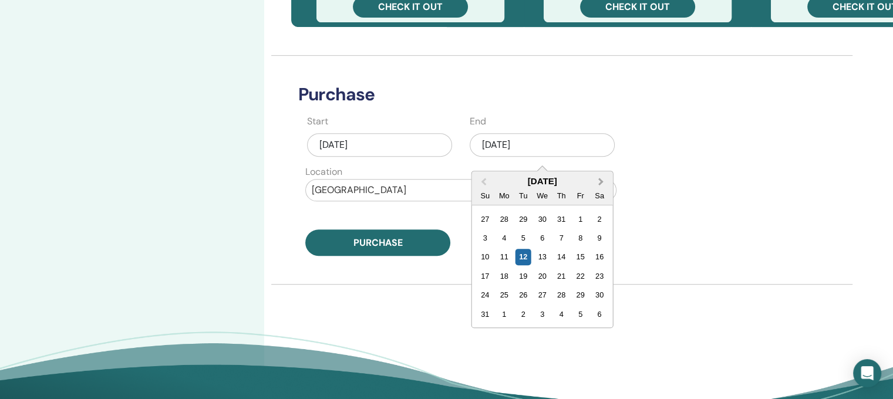
click at [601, 181] on span "Next Month" at bounding box center [601, 182] width 0 height 12
click at [518, 237] on div "9" at bounding box center [523, 238] width 16 height 16
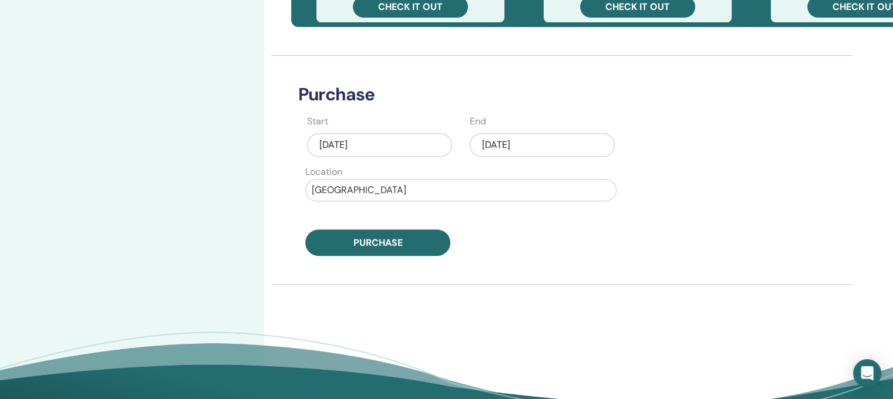
click at [354, 191] on div at bounding box center [461, 190] width 298 height 16
type input "******"
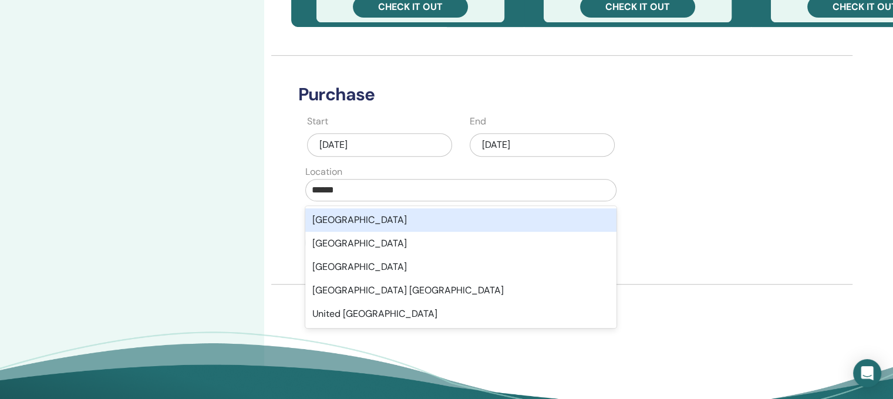
click at [354, 214] on div "United States" at bounding box center [460, 219] width 311 height 23
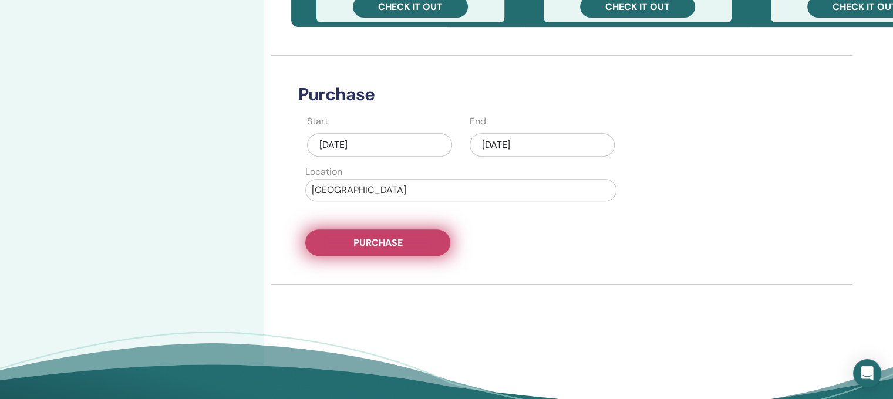
click at [361, 237] on span "Purchase" at bounding box center [377, 243] width 49 height 12
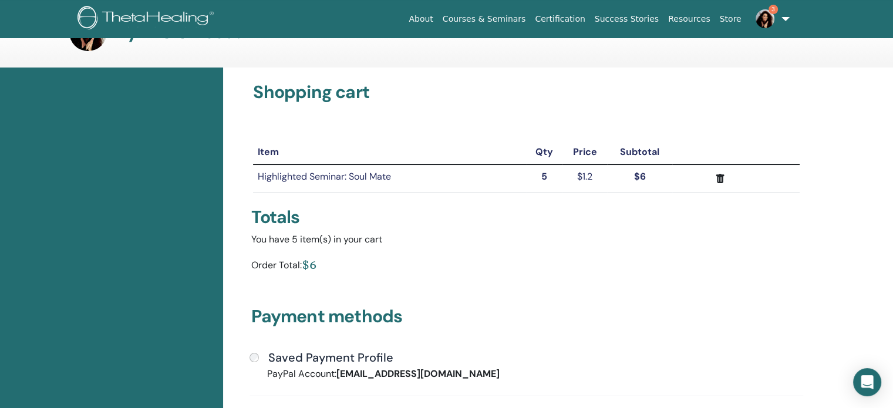
scroll to position [59, 0]
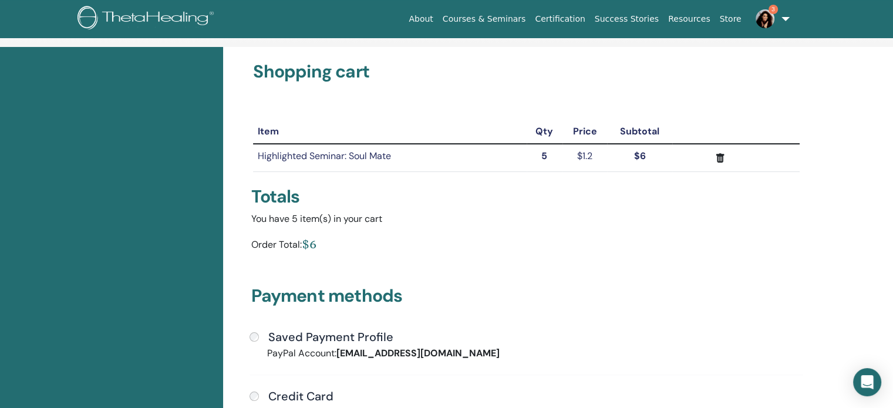
click at [291, 337] on h4 "Saved Payment Profile" at bounding box center [330, 337] width 125 height 14
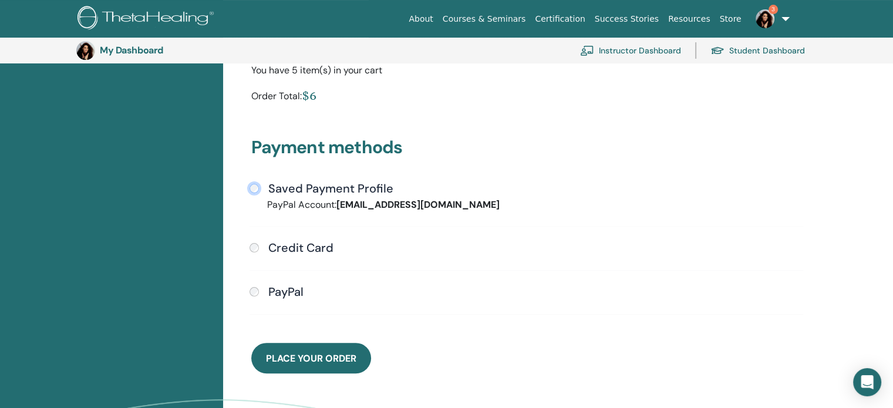
scroll to position [261, 0]
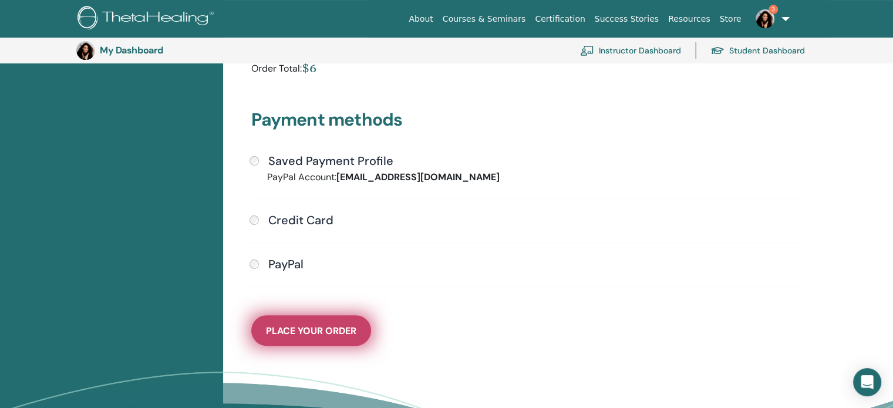
click at [313, 335] on button "Place Your Order" at bounding box center [311, 330] width 120 height 31
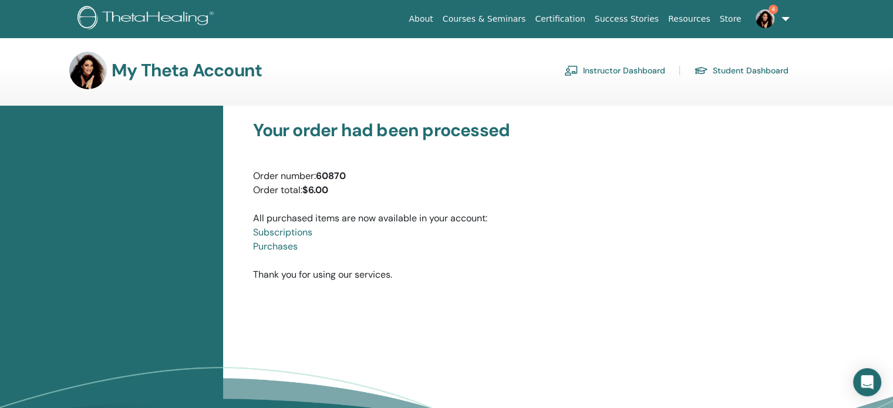
click at [779, 21] on span "4" at bounding box center [765, 18] width 28 height 9
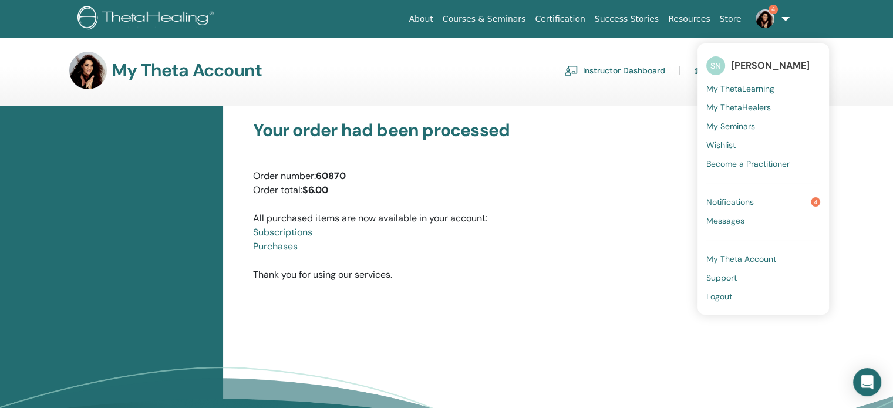
click at [731, 197] on span "Notifications" at bounding box center [730, 202] width 48 height 11
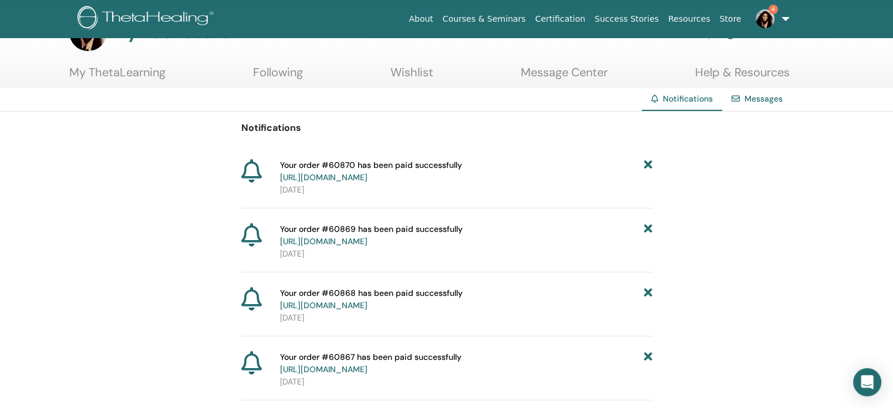
scroll to position [59, 0]
